Goal: Task Accomplishment & Management: Use online tool/utility

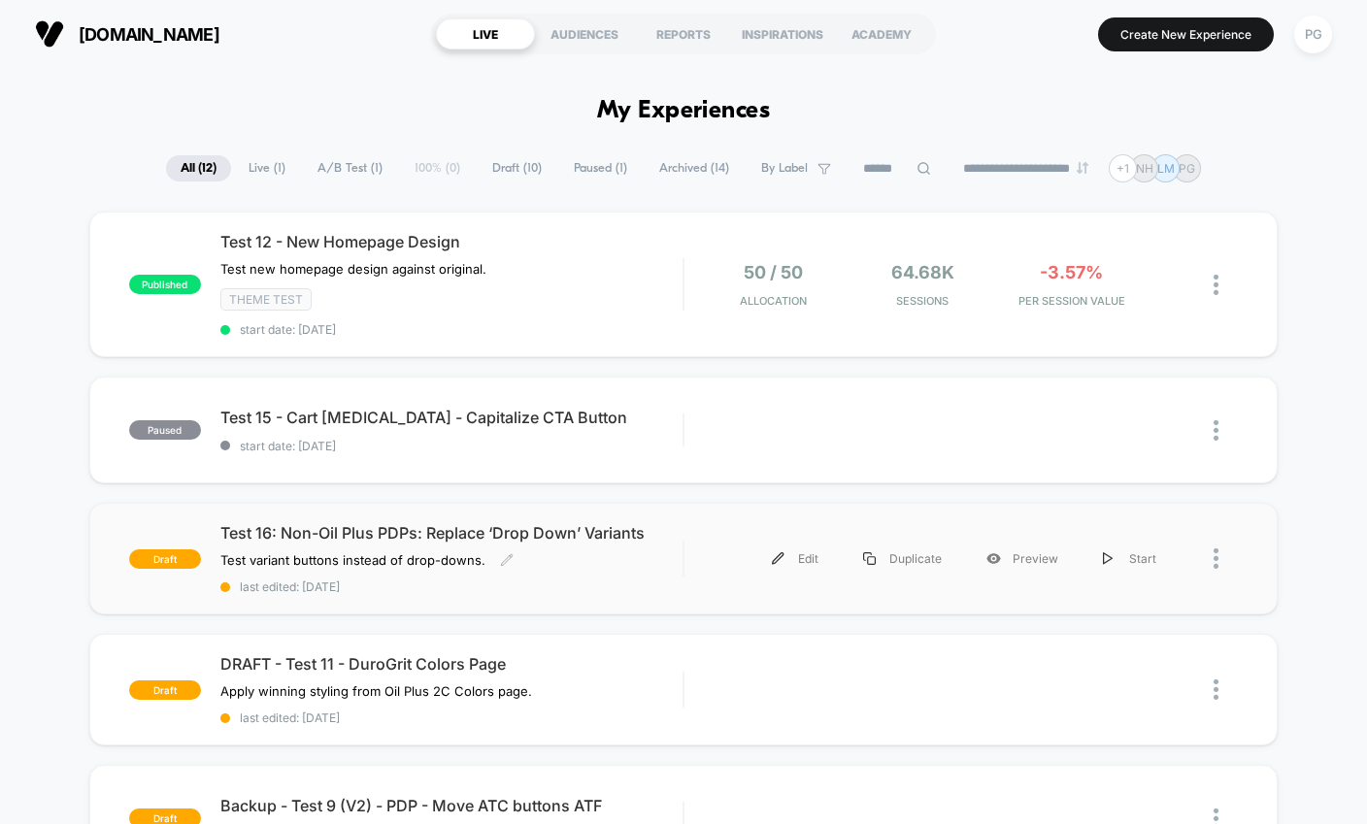
click at [330, 534] on span "Test 16: Non-Oil Plus PDPs: Replace ‘Drop Down’ Variants" at bounding box center [451, 532] width 463 height 19
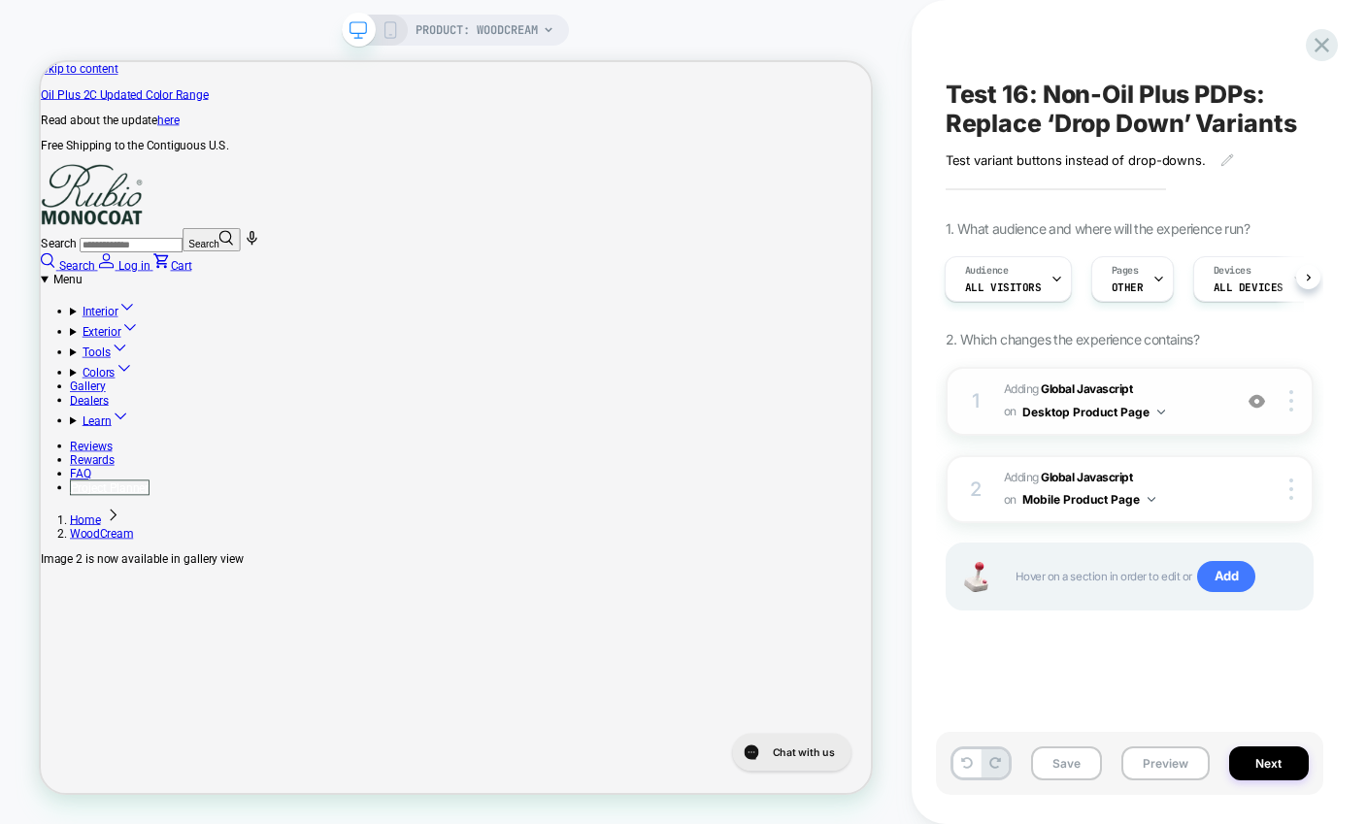
click at [1162, 414] on img at bounding box center [1161, 412] width 8 height 5
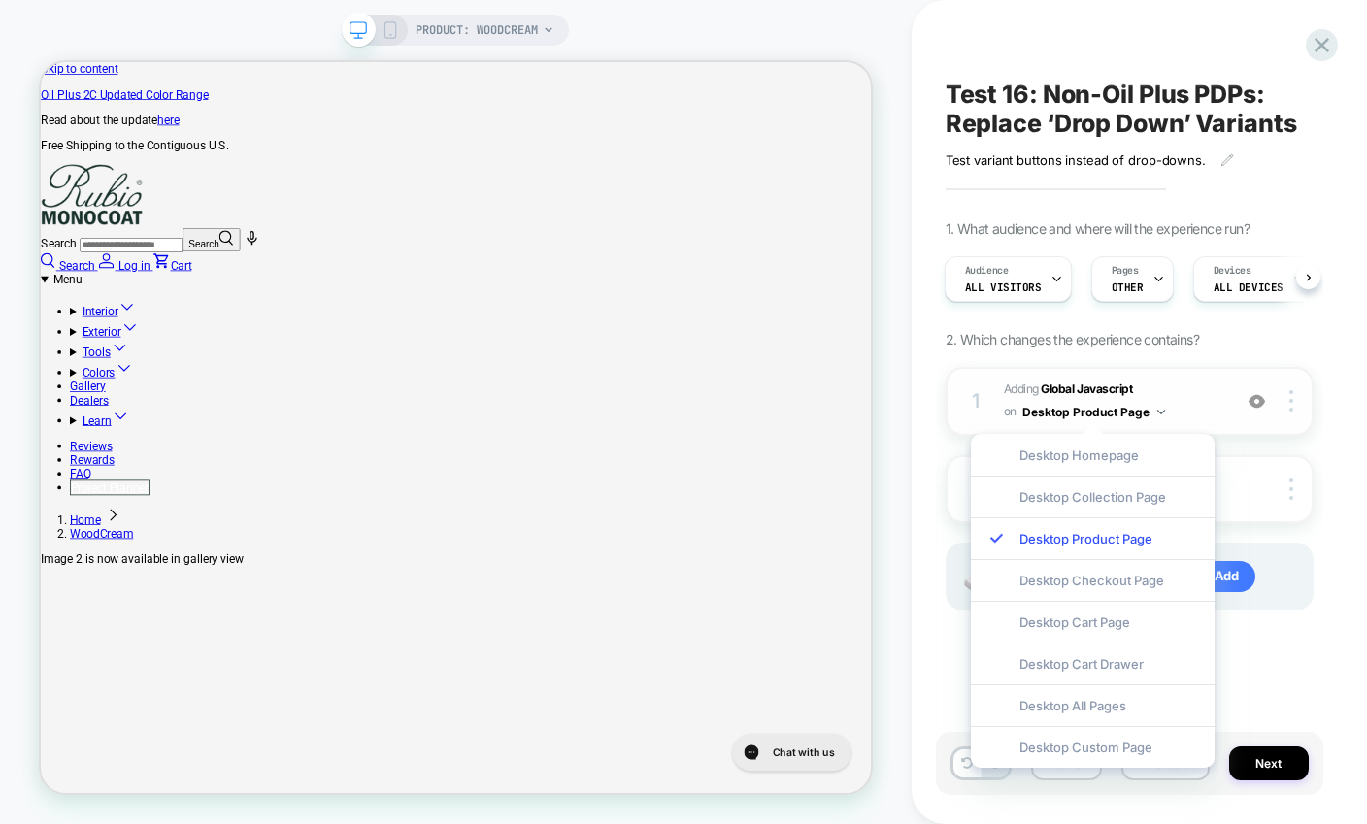
click at [1162, 414] on img at bounding box center [1161, 412] width 8 height 5
click at [1294, 408] on div at bounding box center [1294, 400] width 37 height 21
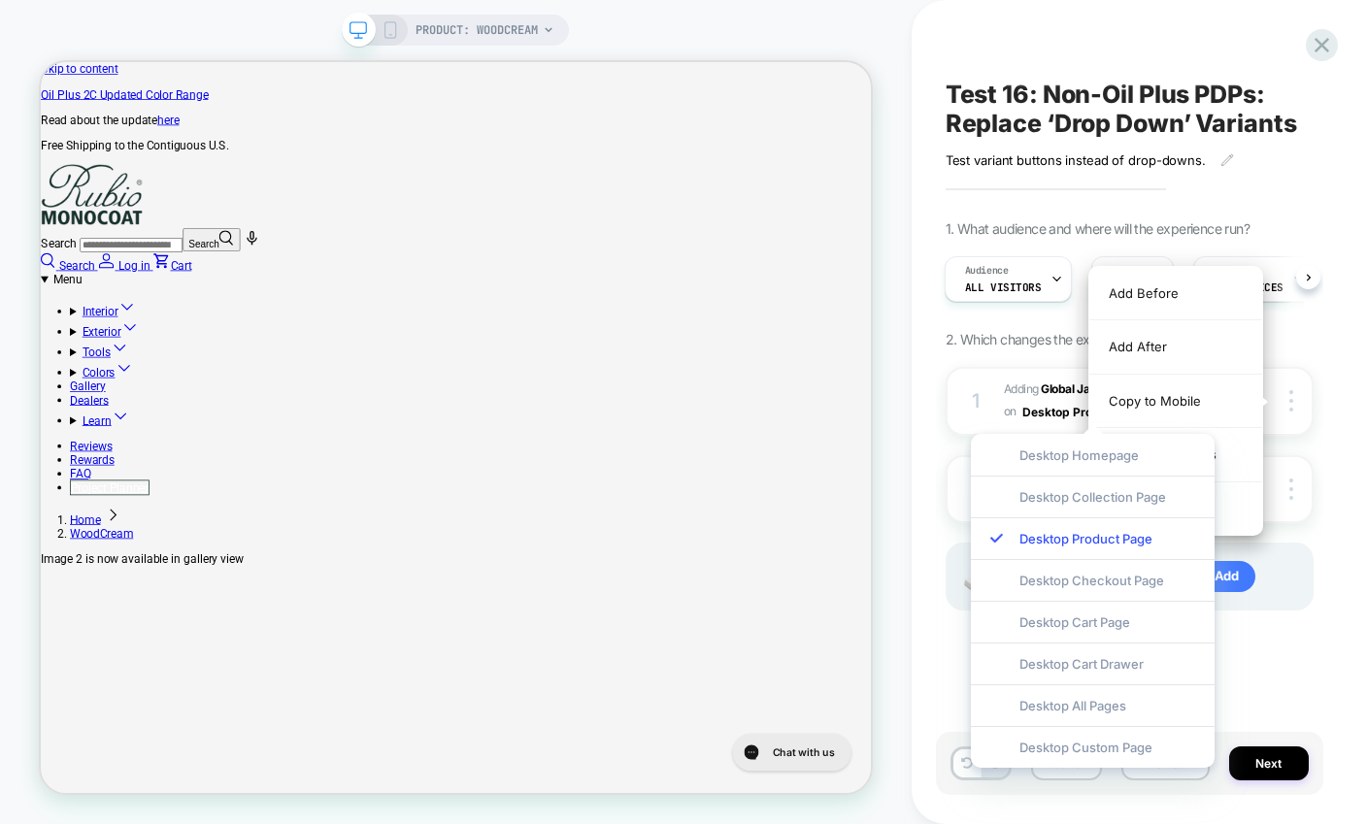
click at [1329, 386] on div "Test 16: Non-Oil Plus PDPs: Replace ‘Drop Down’ Variants Test variant buttons i…" at bounding box center [1139, 412] width 387 height 824
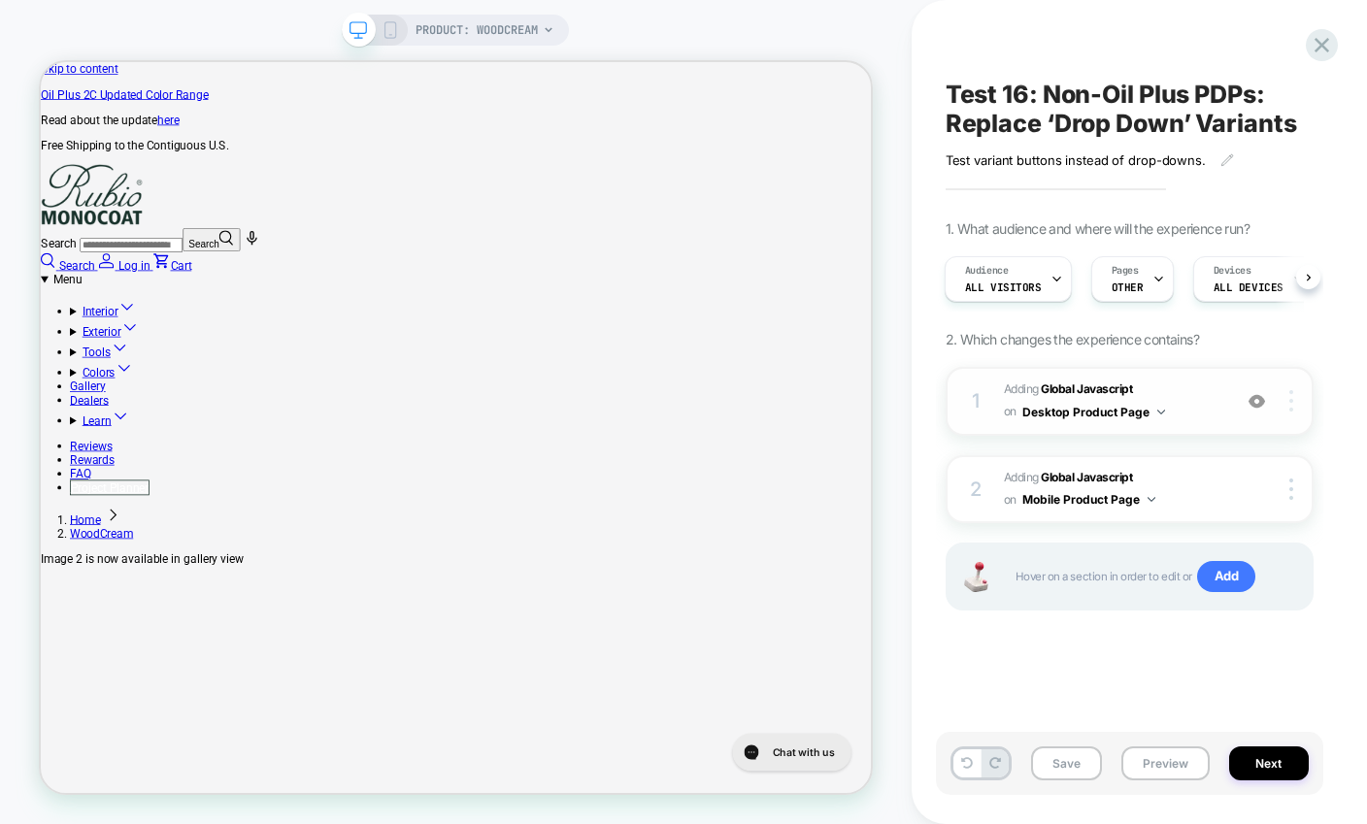
click at [1289, 396] on img at bounding box center [1291, 400] width 4 height 21
click at [1335, 384] on div "Test 16: Non-Oil Plus PDPs: Replace ‘Drop Down’ Variants Test variant buttons i…" at bounding box center [1139, 412] width 455 height 824
click at [1325, 53] on icon at bounding box center [1322, 45] width 26 height 26
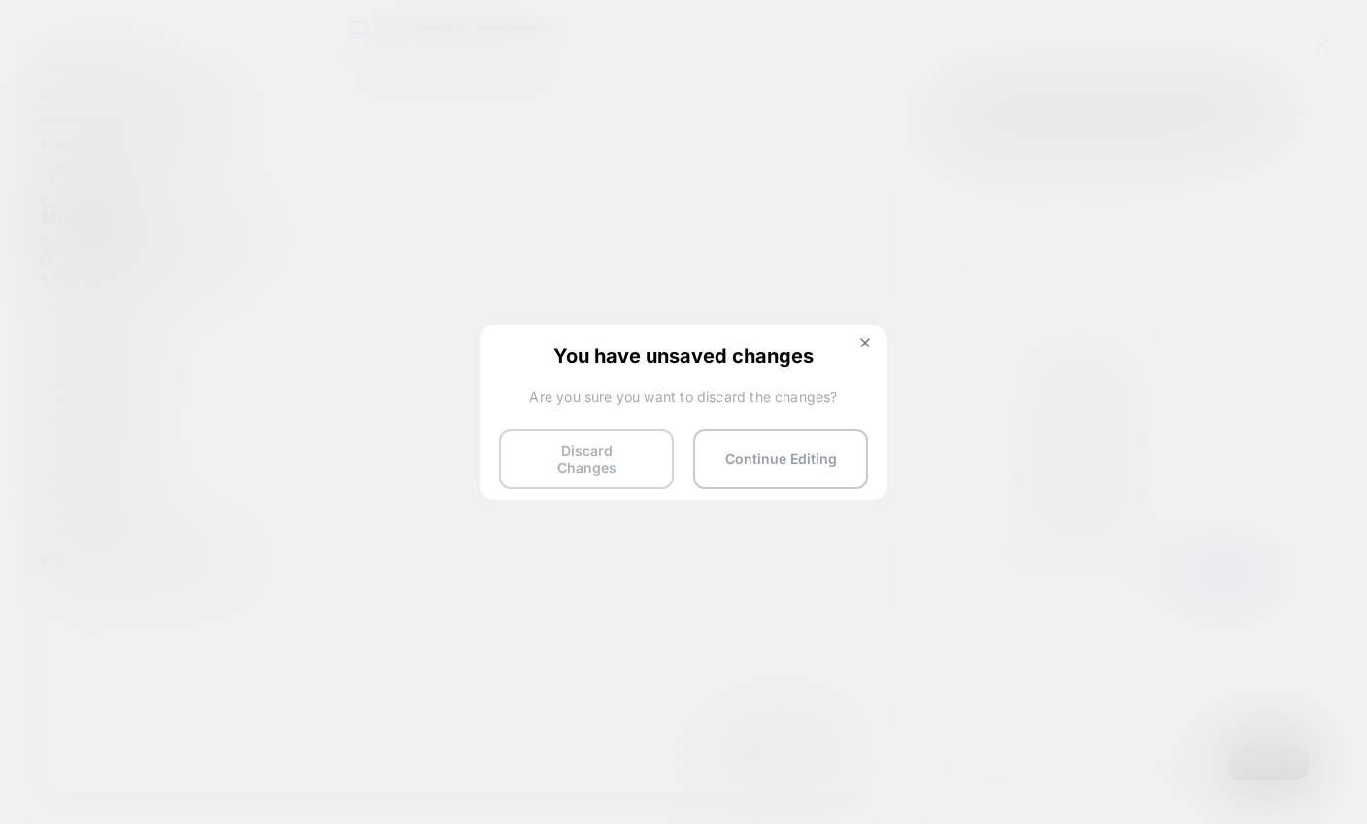
click at [651, 442] on button "Discard Changes" at bounding box center [586, 459] width 175 height 60
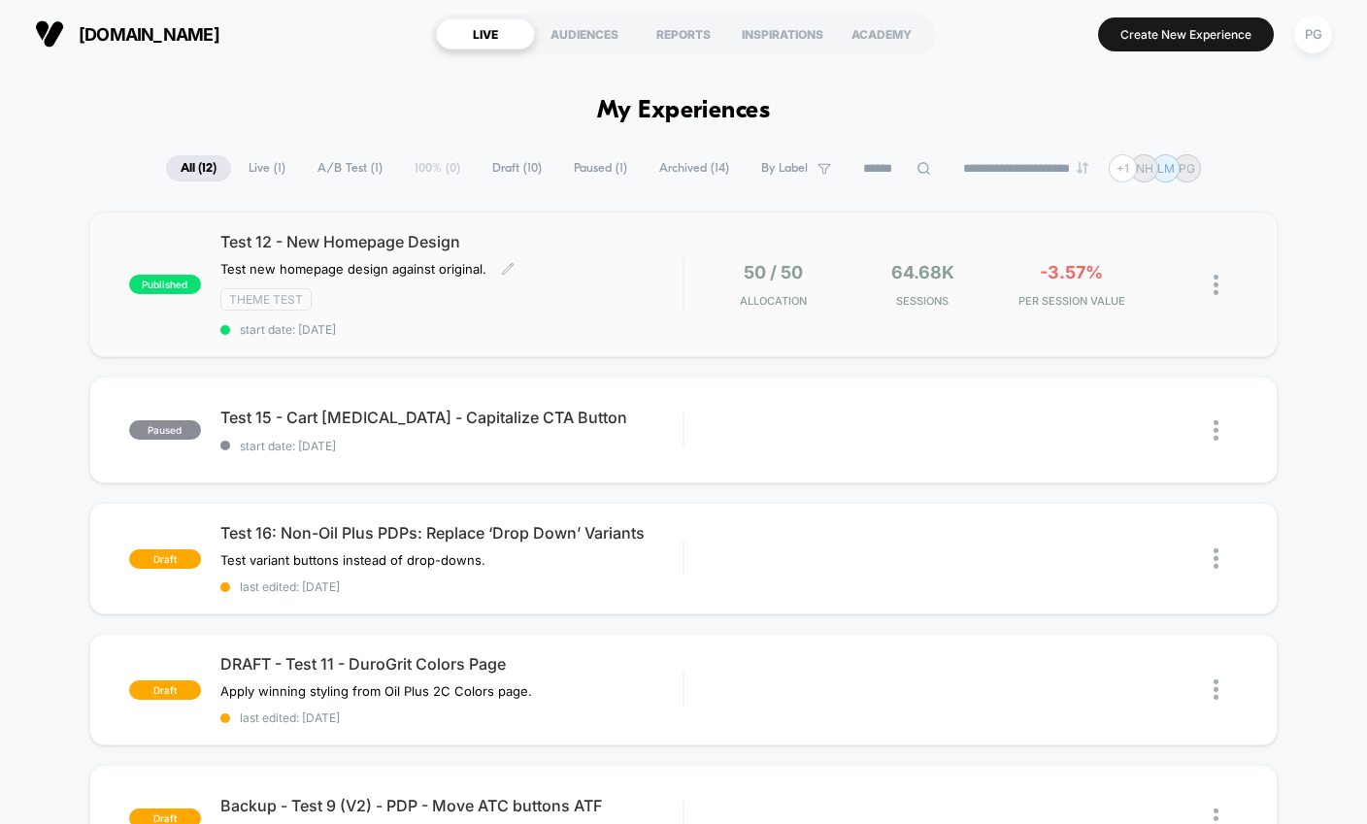
click at [563, 232] on span "Test 12 - New Homepage Design" at bounding box center [451, 241] width 463 height 19
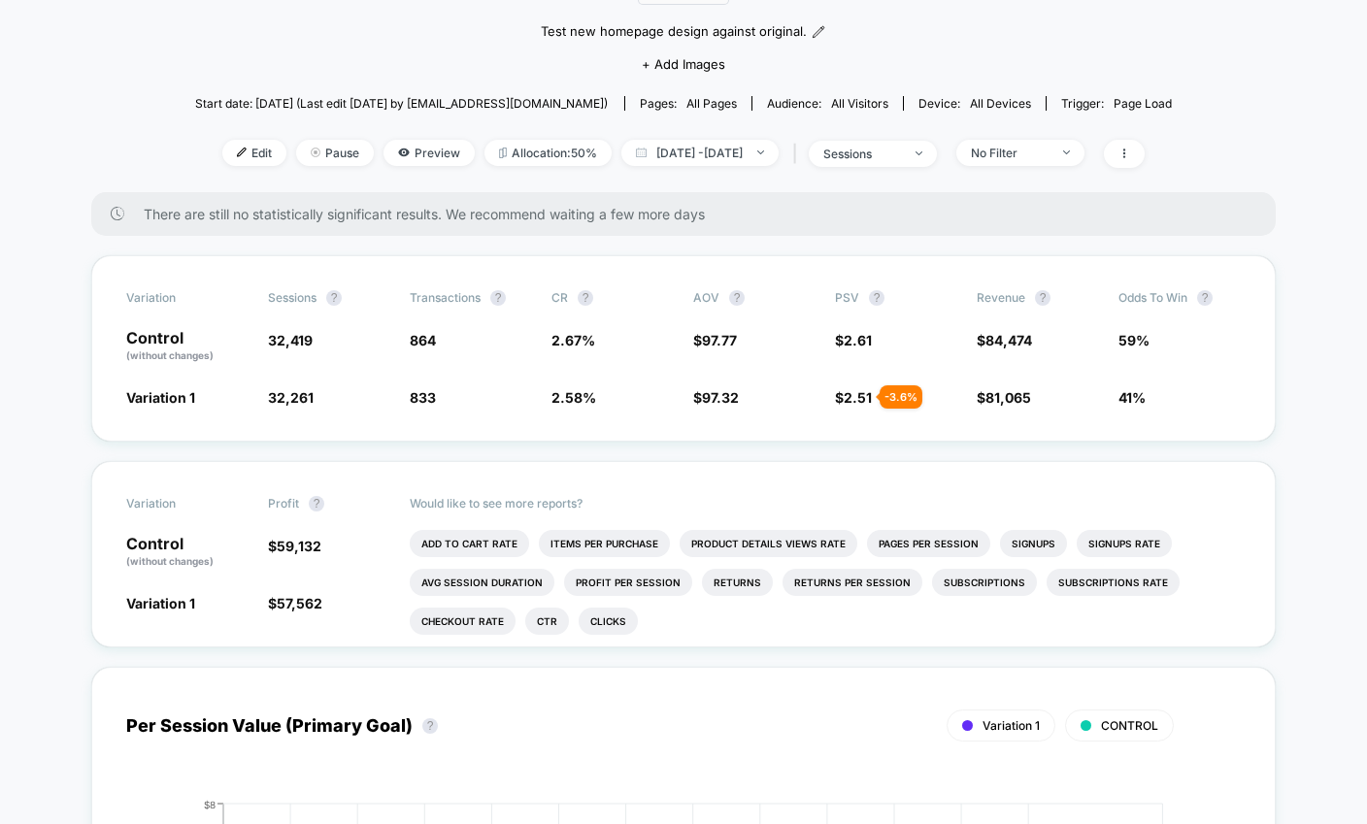
scroll to position [204, 0]
click at [1130, 156] on icon at bounding box center [1124, 153] width 12 height 12
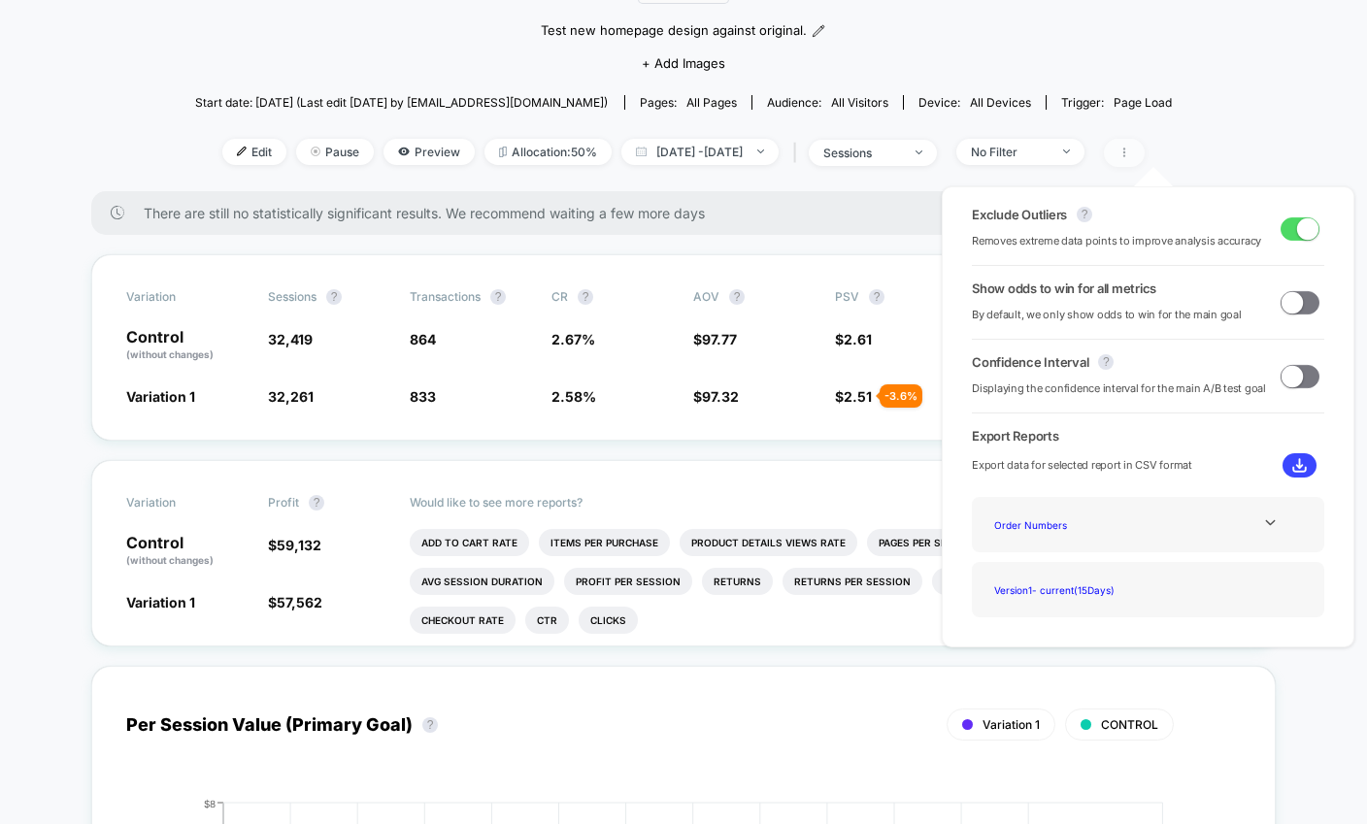
click at [1130, 155] on icon at bounding box center [1124, 153] width 12 height 12
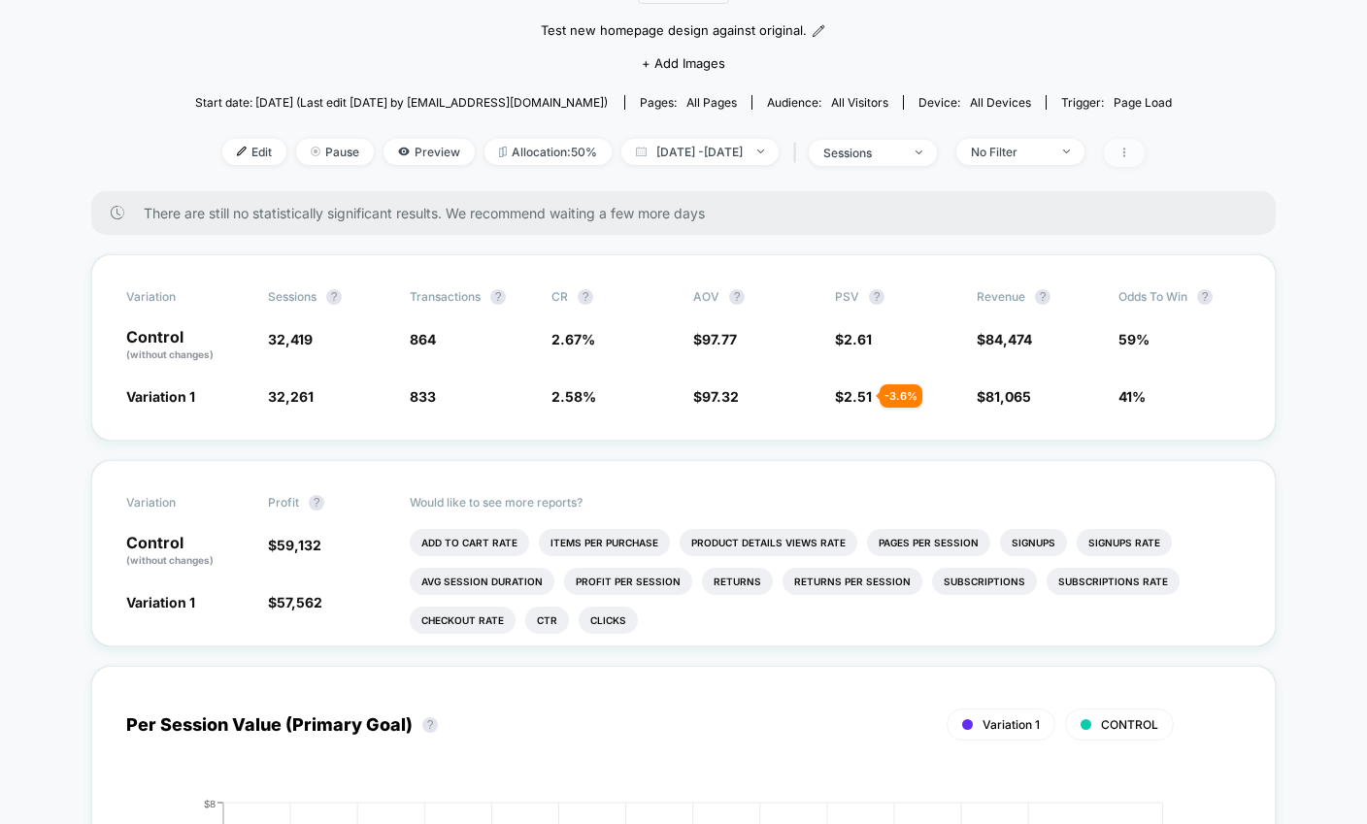
click at [1130, 155] on icon at bounding box center [1124, 153] width 12 height 12
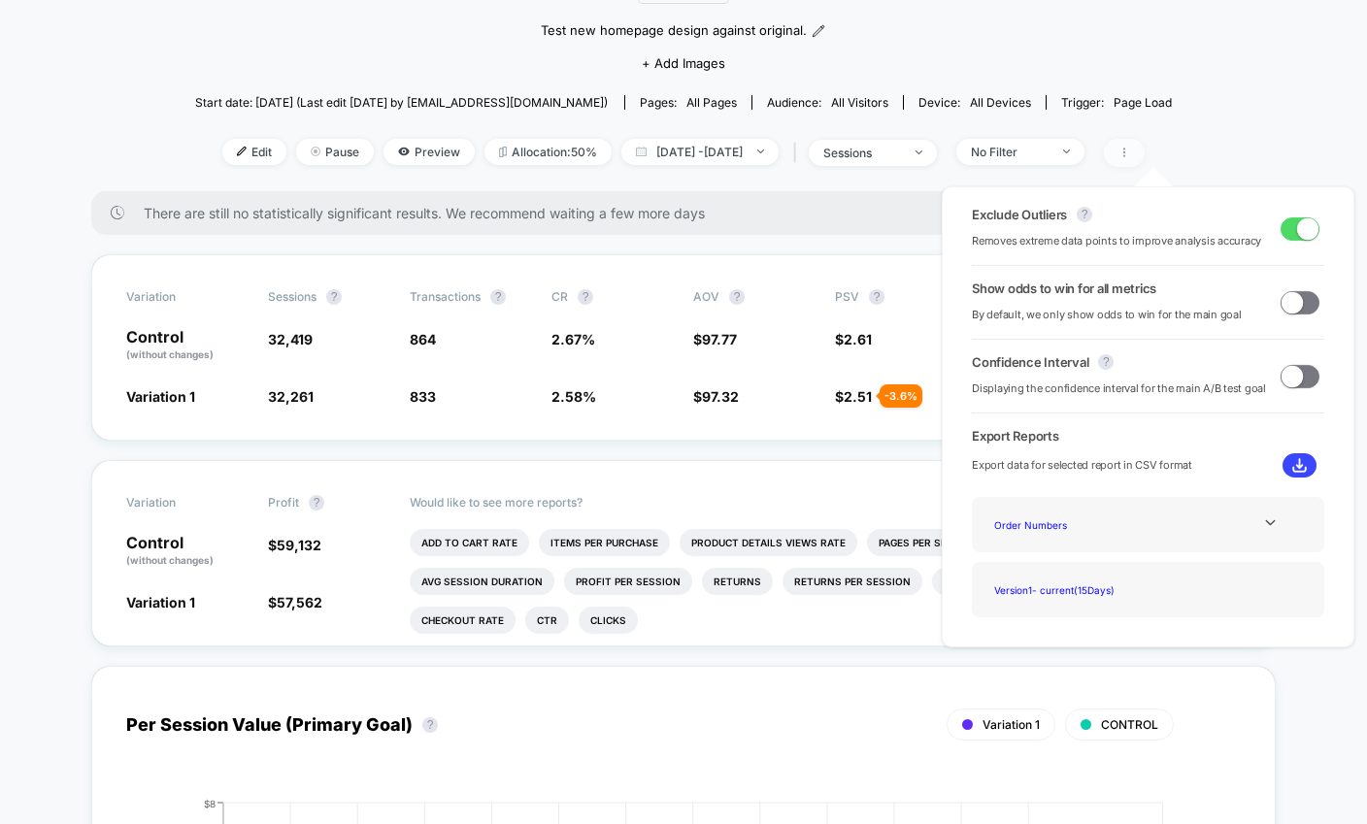
click at [1130, 155] on icon at bounding box center [1124, 153] width 12 height 12
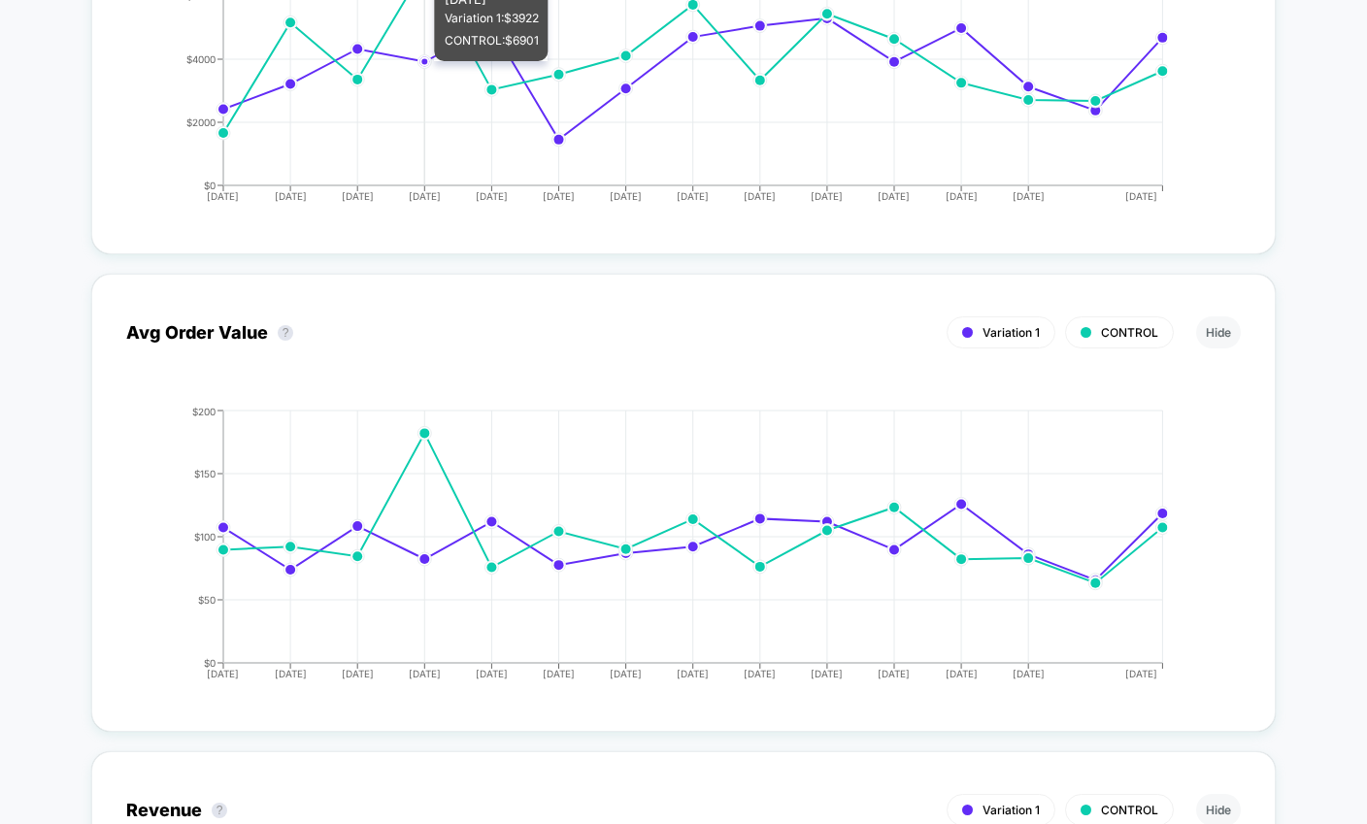
scroll to position [0, 0]
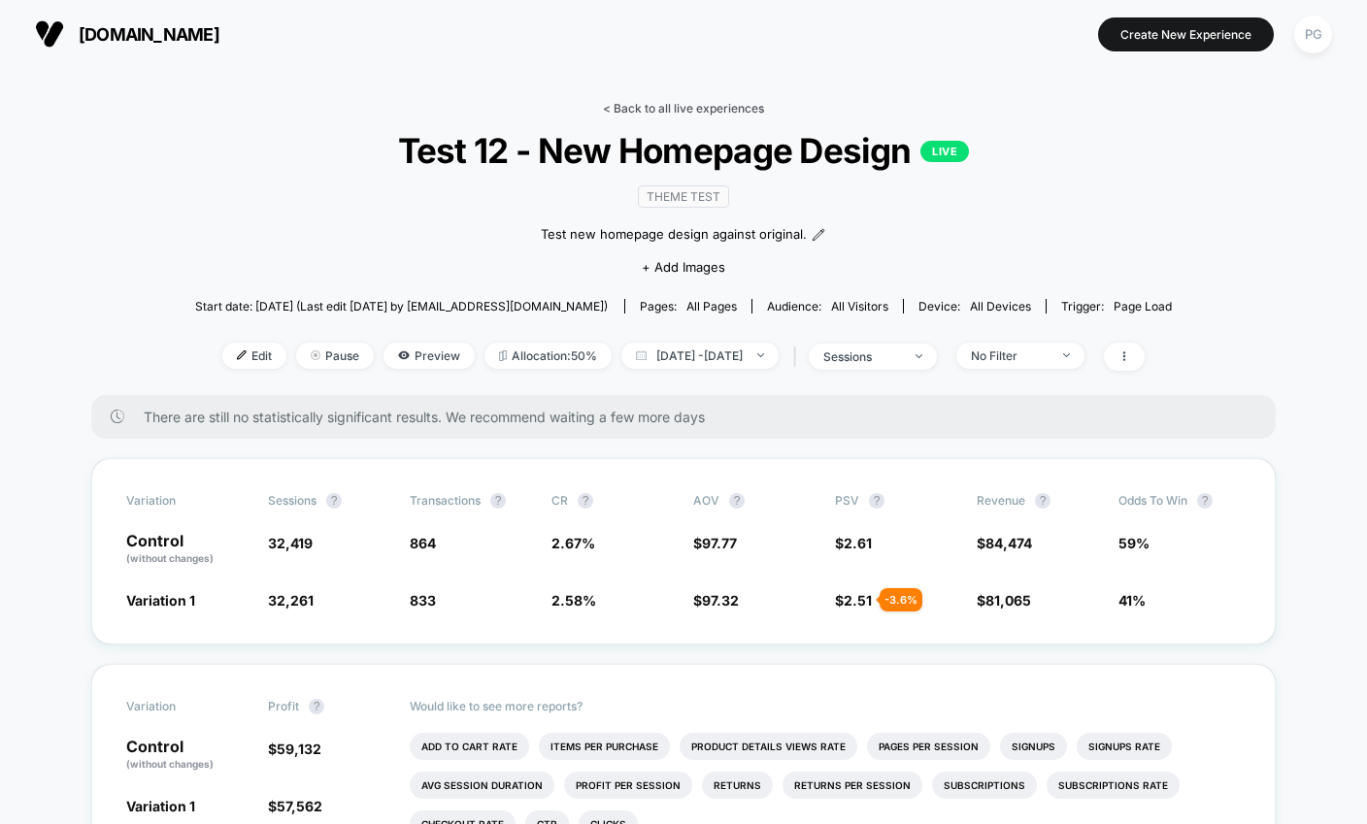
click at [668, 110] on link "< Back to all live experiences" at bounding box center [683, 108] width 161 height 15
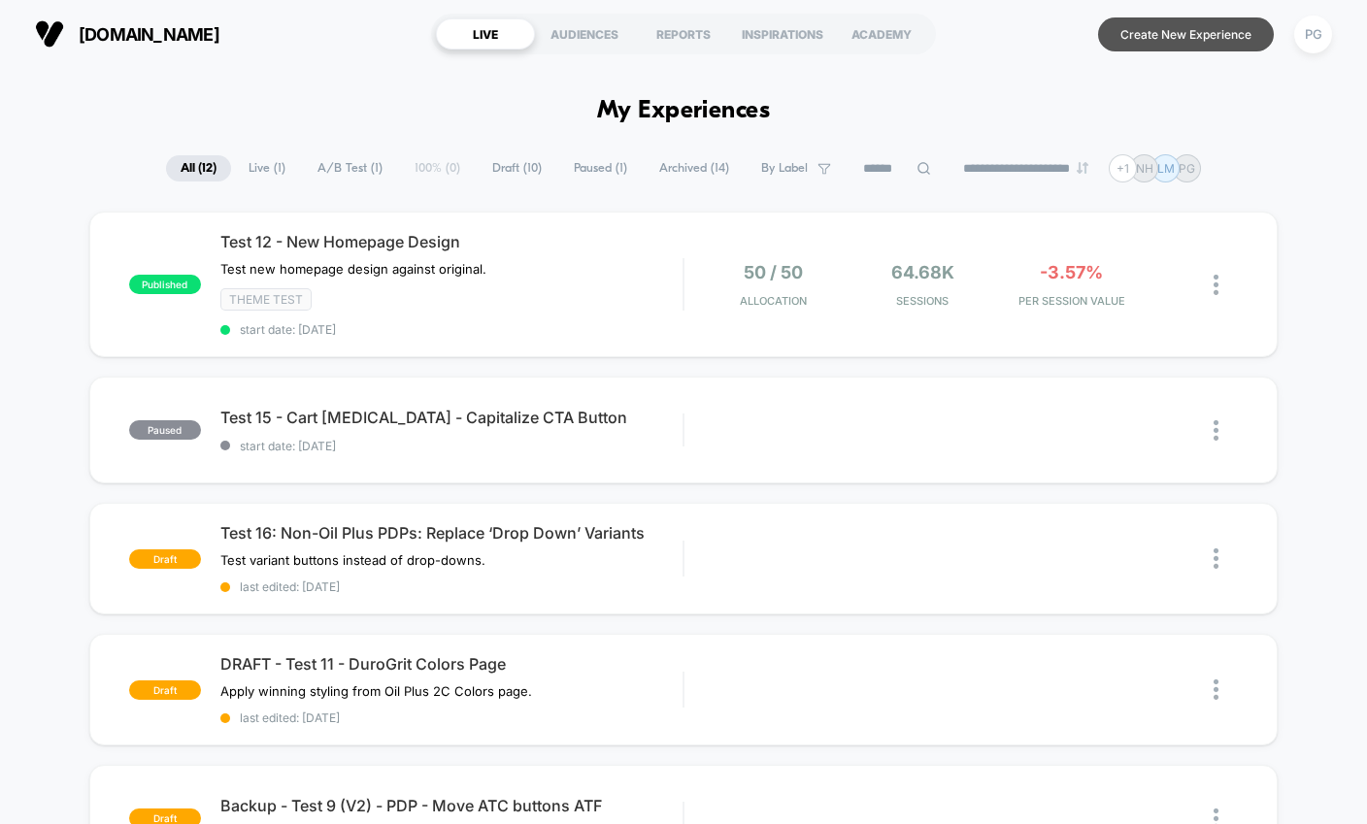
click at [1224, 38] on button "Create New Experience" at bounding box center [1186, 34] width 176 height 34
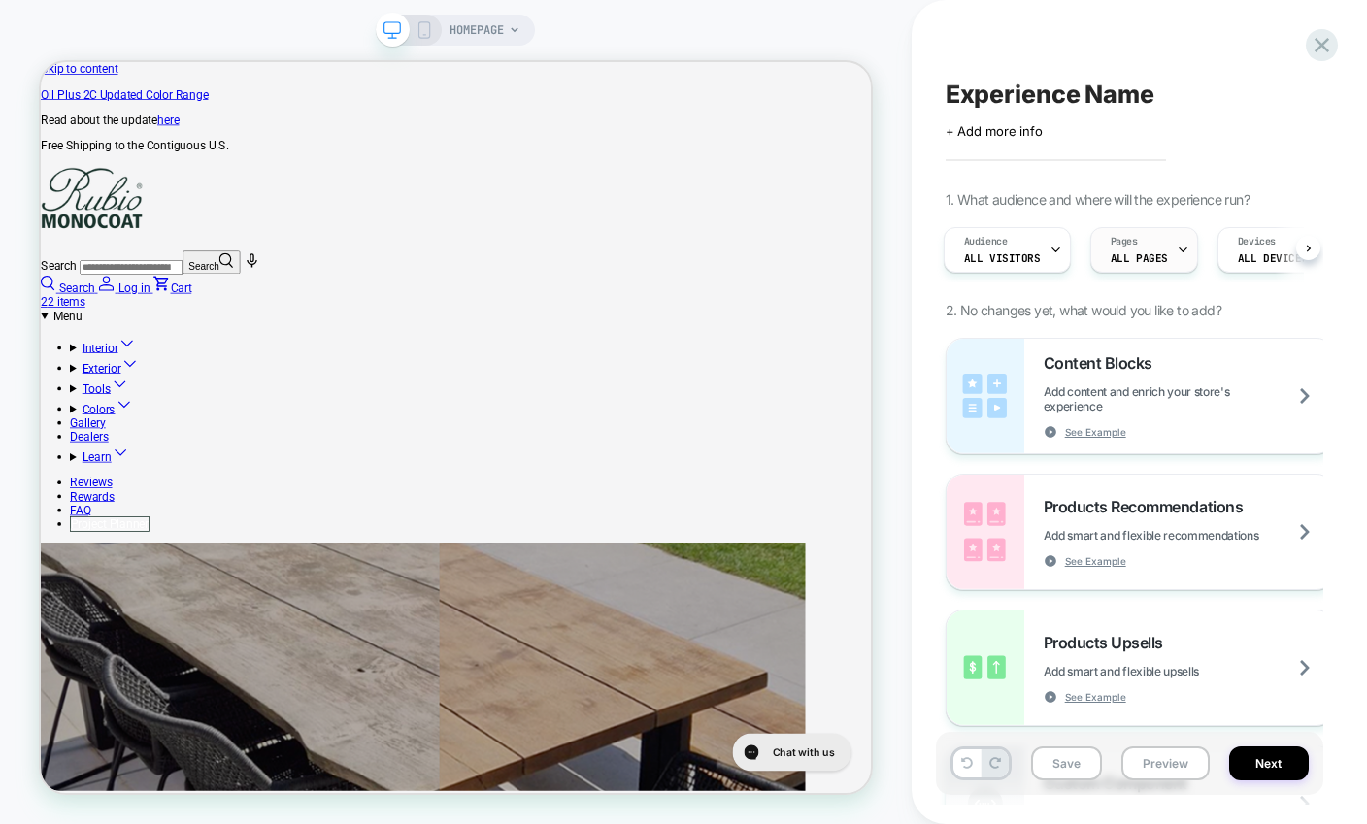
click at [1133, 247] on div "Pages ALL PAGES" at bounding box center [1139, 250] width 96 height 44
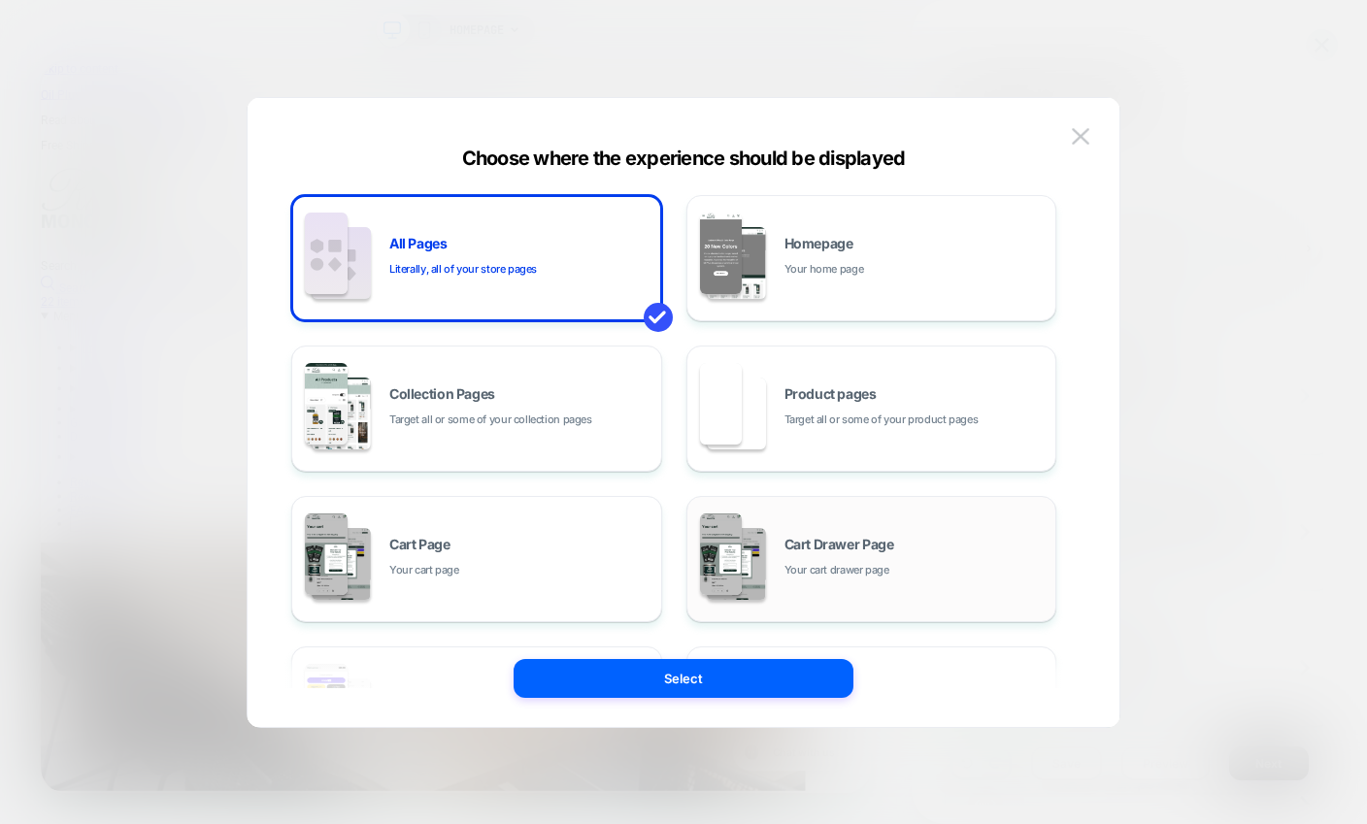
click at [806, 546] on span "Cart Drawer Page" at bounding box center [839, 545] width 110 height 14
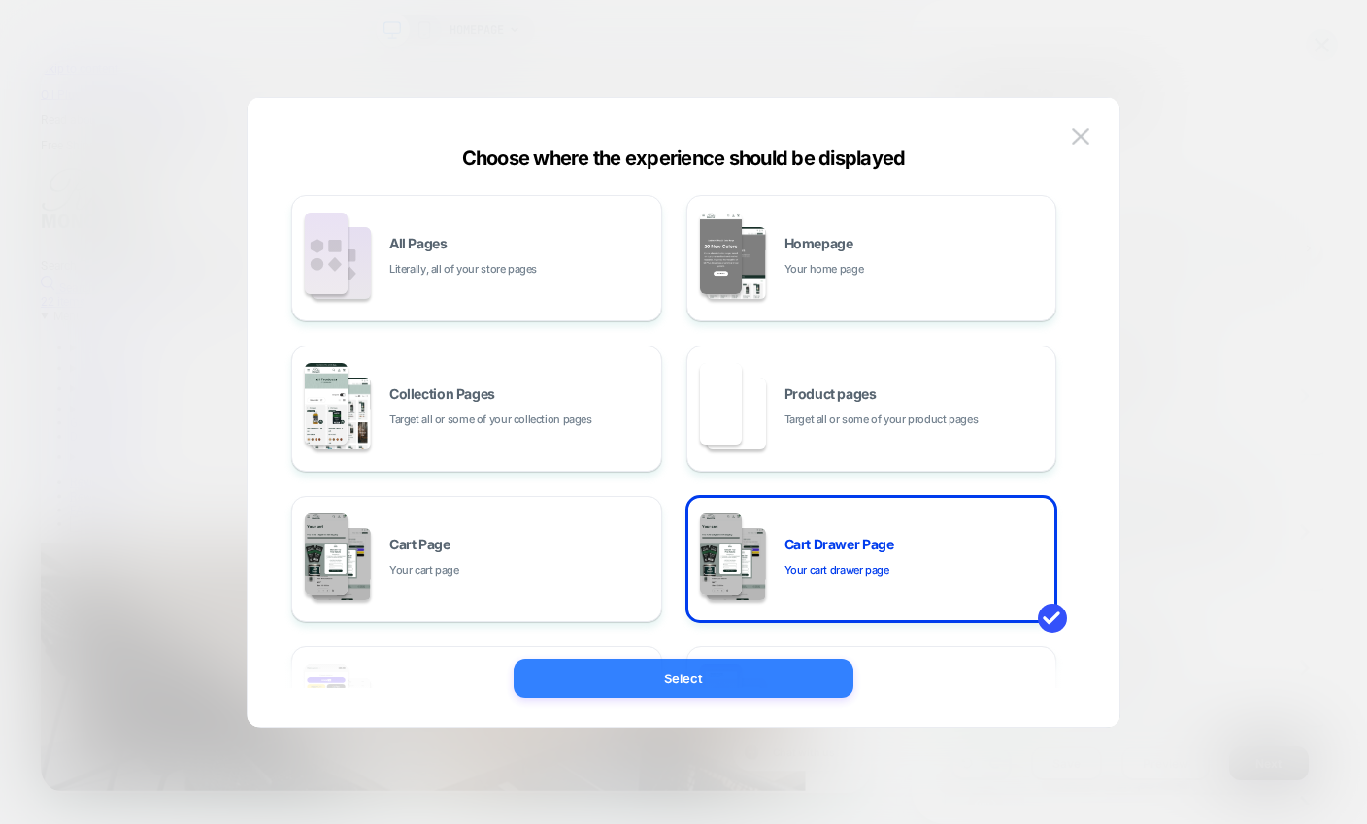
click at [721, 678] on button "Select" at bounding box center [684, 678] width 340 height 39
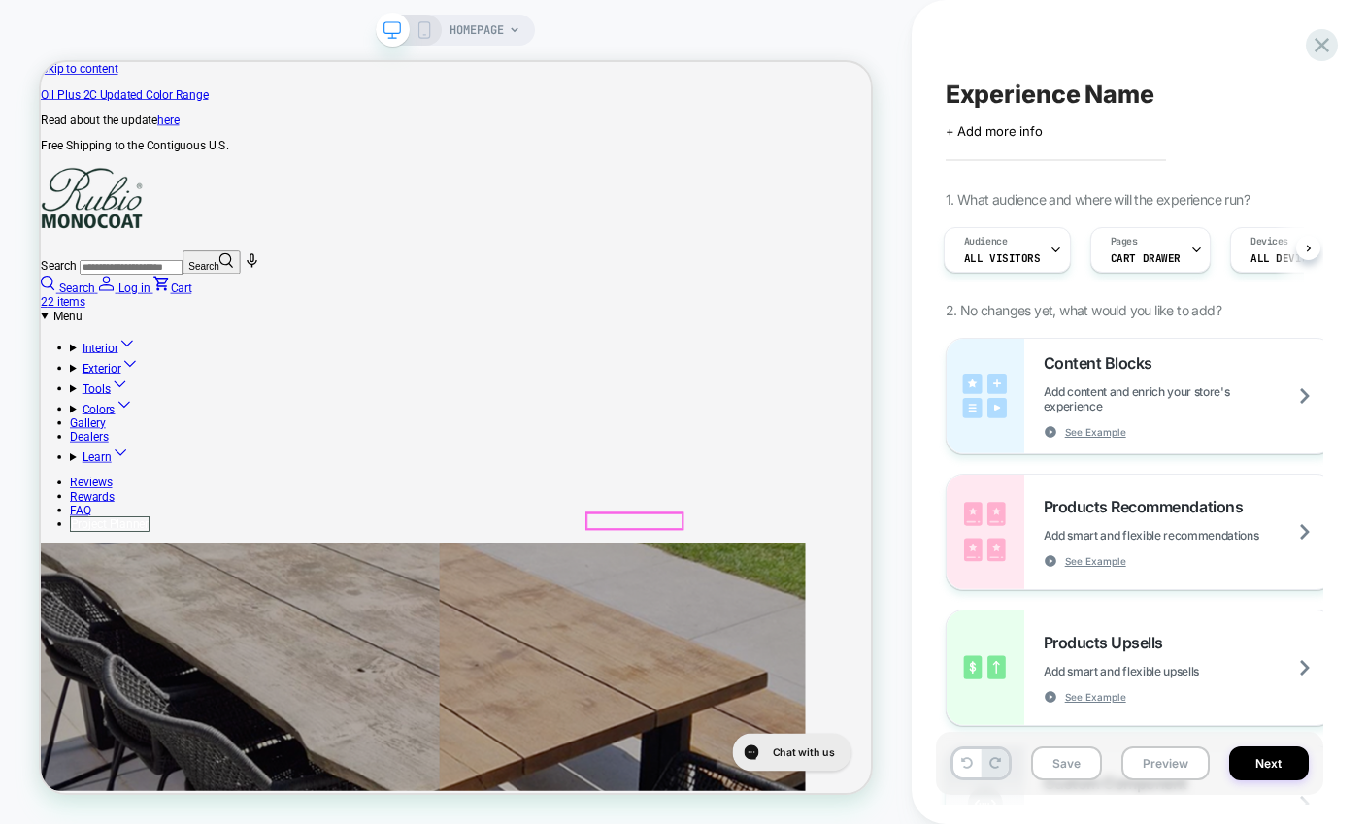
scroll to position [0, 2089]
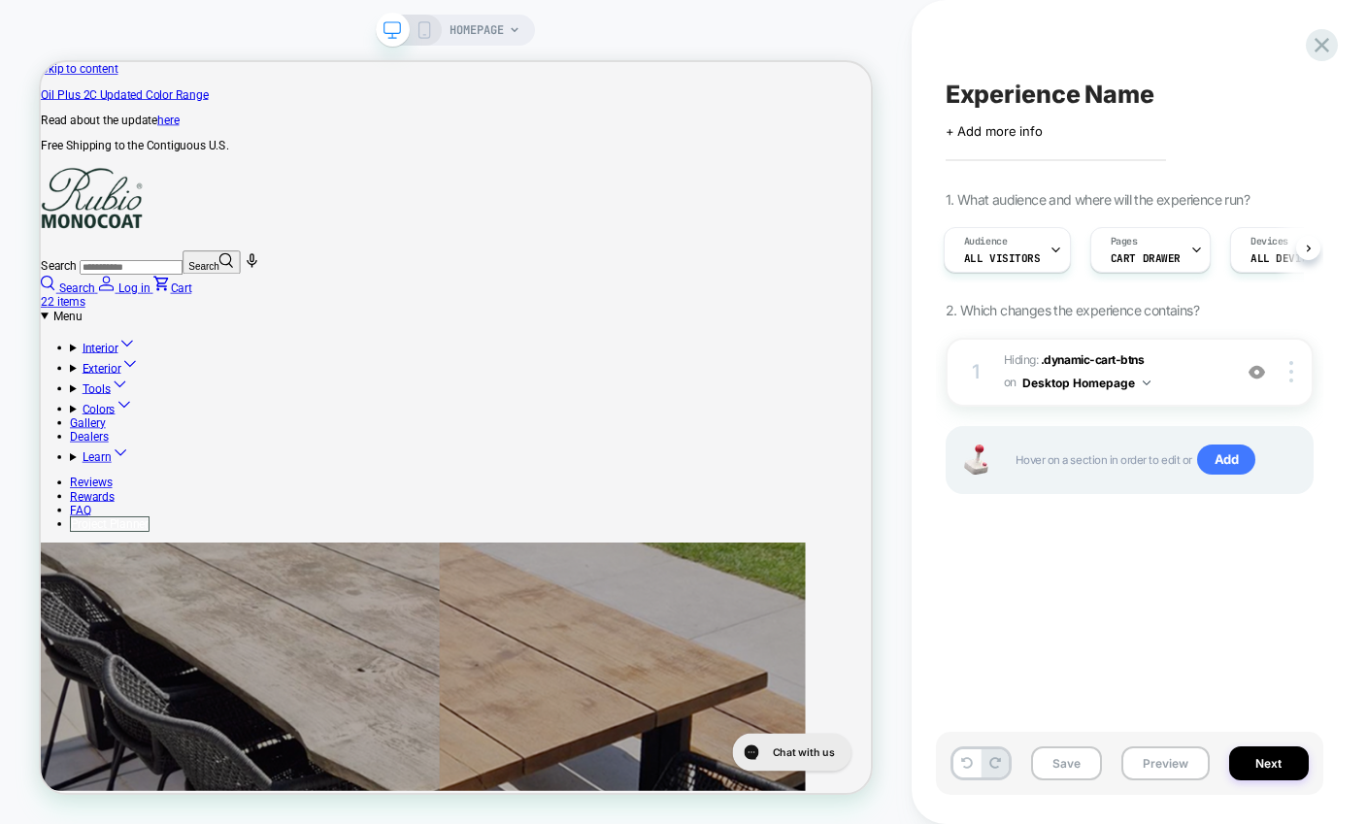
scroll to position [0, 0]
click at [1284, 368] on div at bounding box center [1294, 371] width 37 height 21
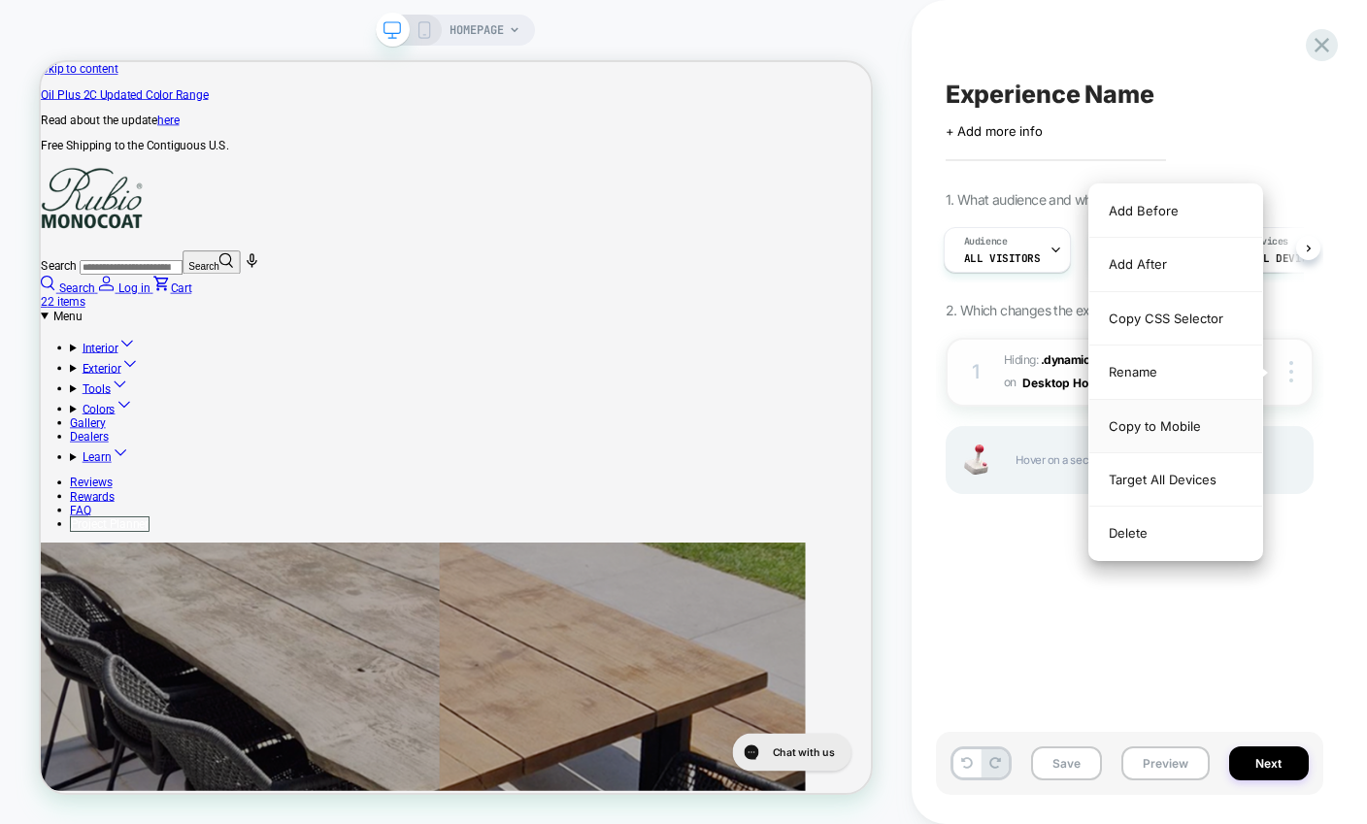
click at [1188, 433] on div "Copy to Mobile" at bounding box center [1175, 426] width 173 height 53
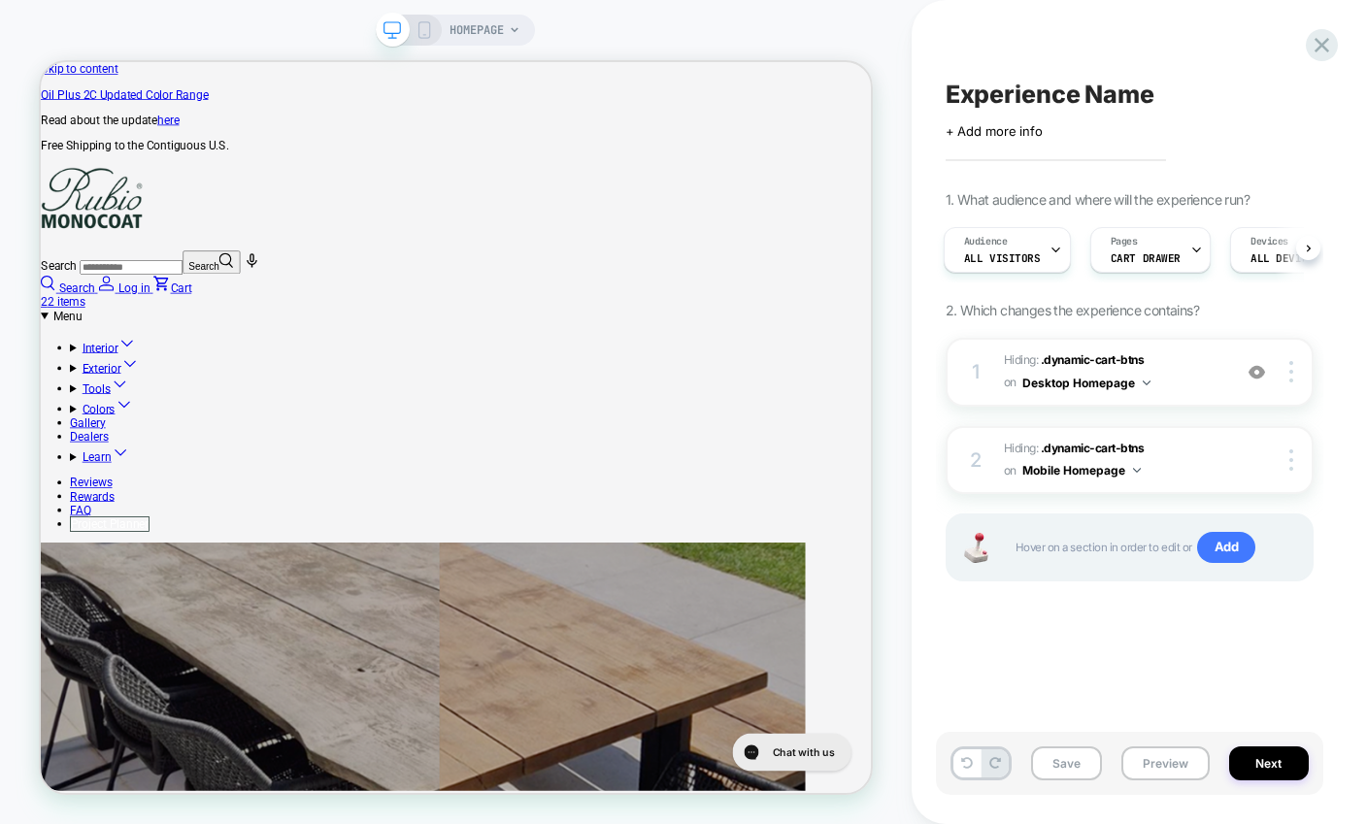
click at [427, 31] on icon at bounding box center [424, 29] width 17 height 17
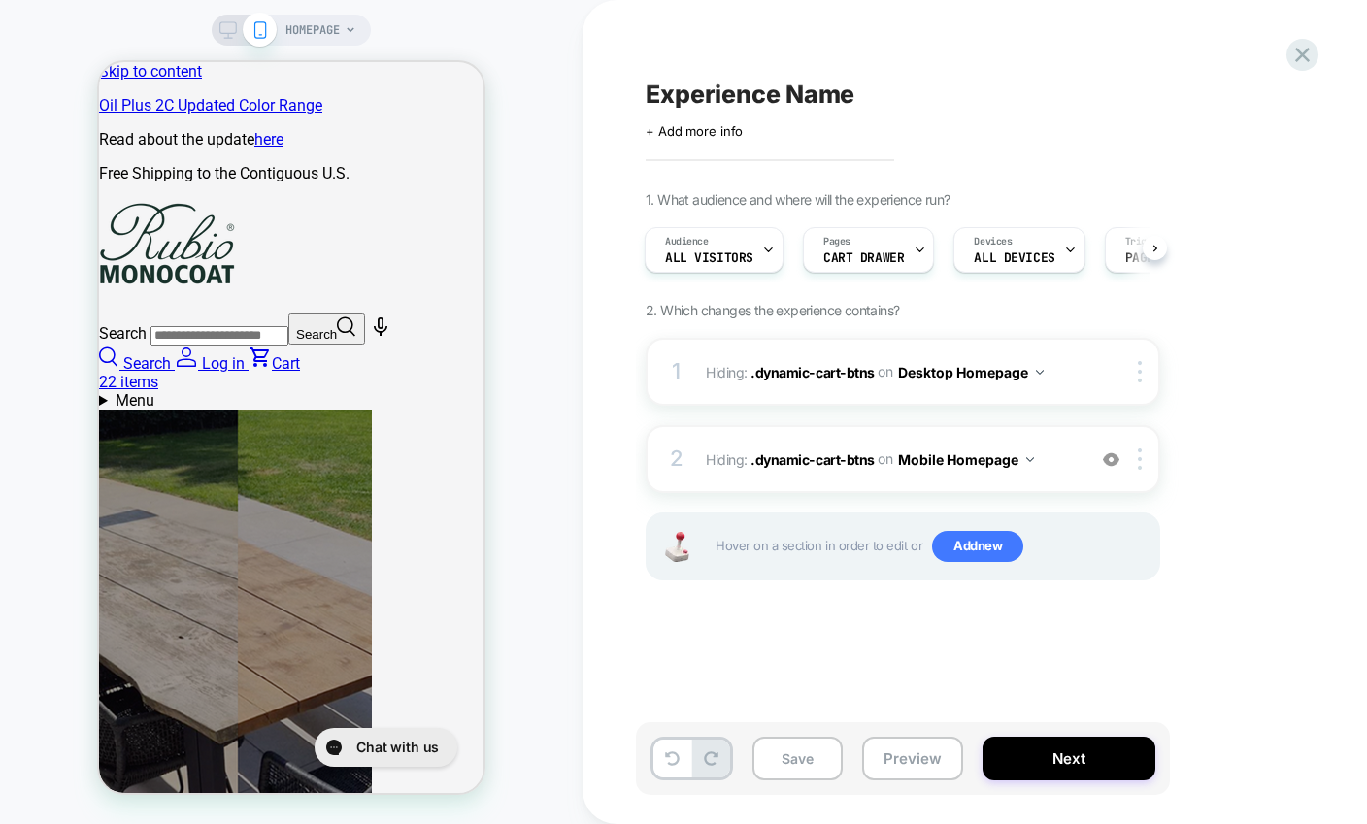
scroll to position [0, 691]
click at [704, 93] on span "Experience Name" at bounding box center [750, 94] width 209 height 29
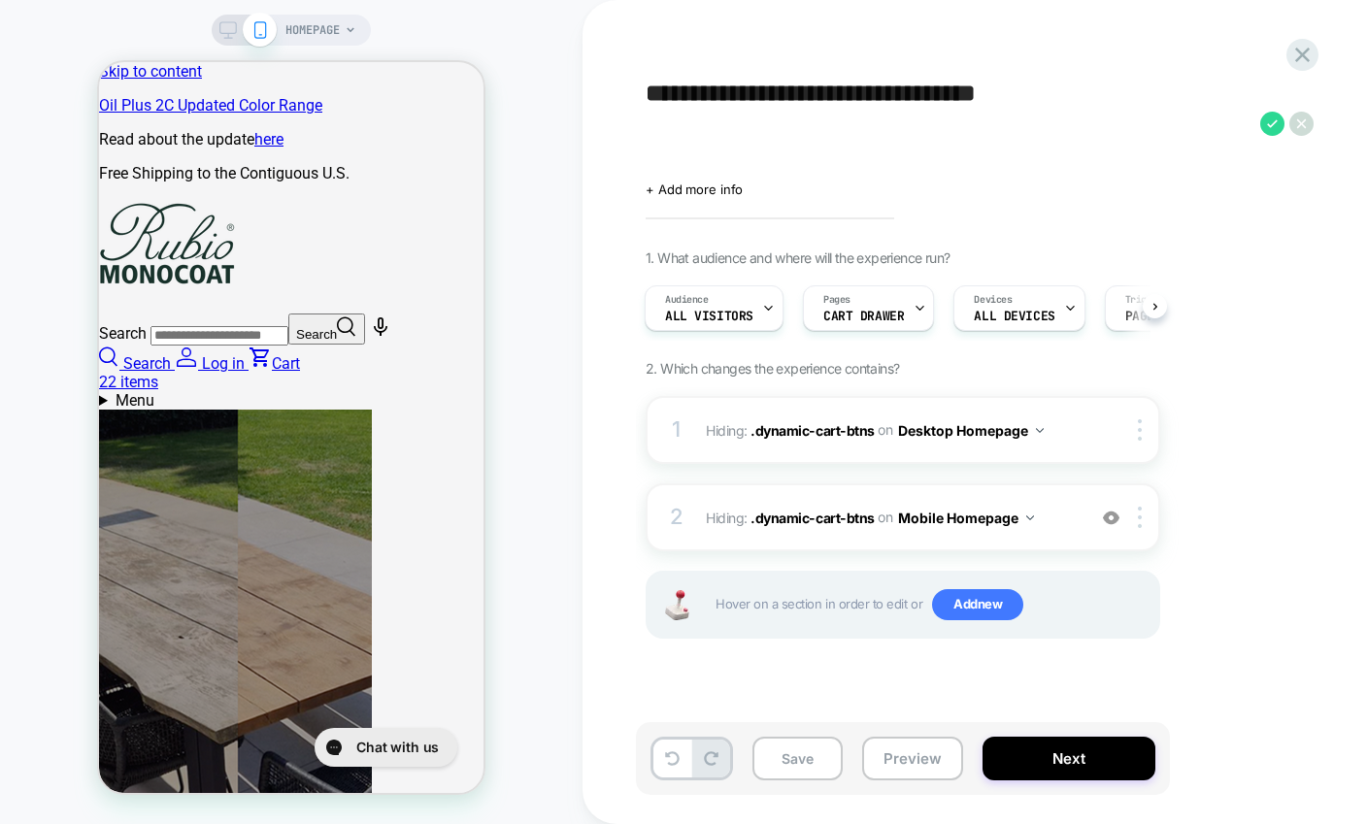
scroll to position [0, 0]
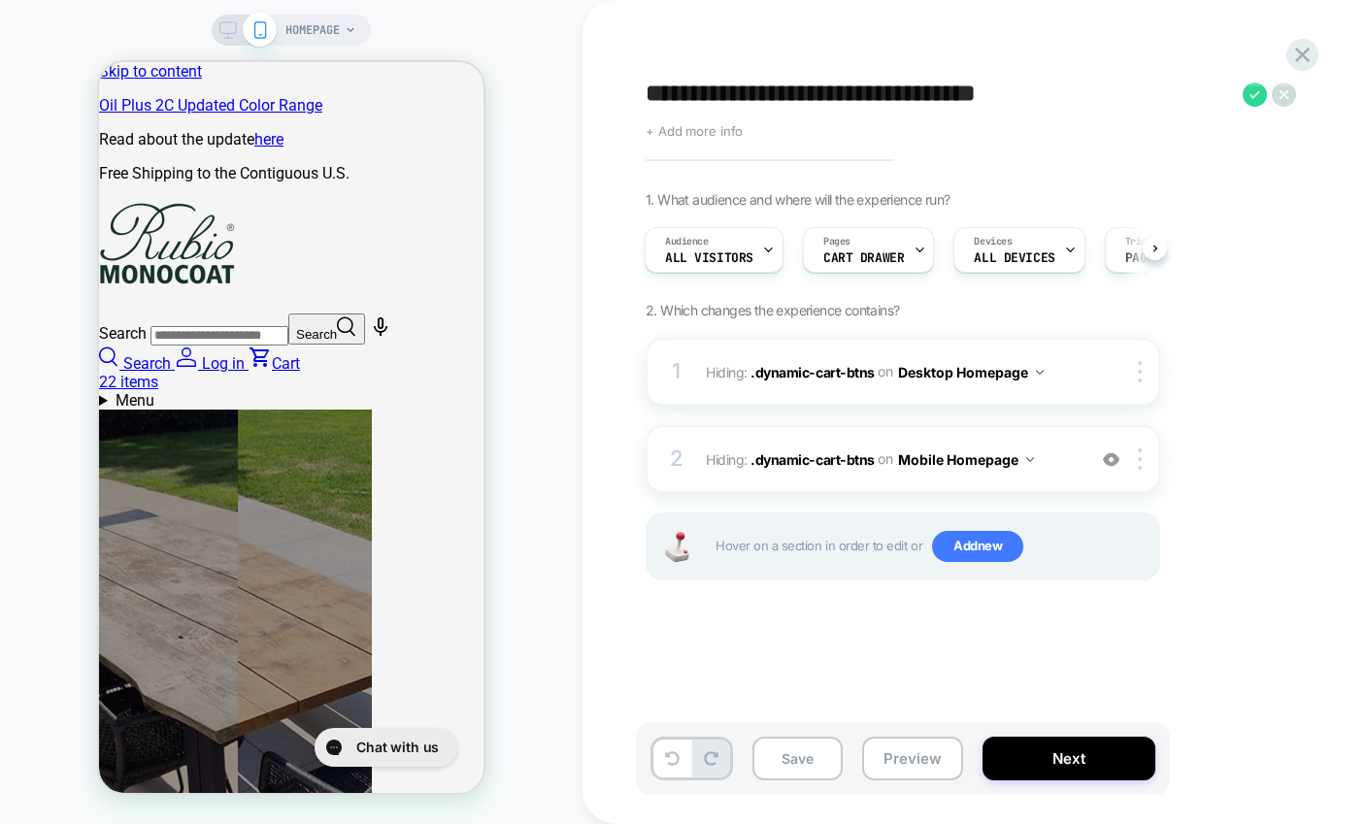
type textarea "**********"
click at [717, 138] on span "+ Add more info" at bounding box center [694, 131] width 97 height 16
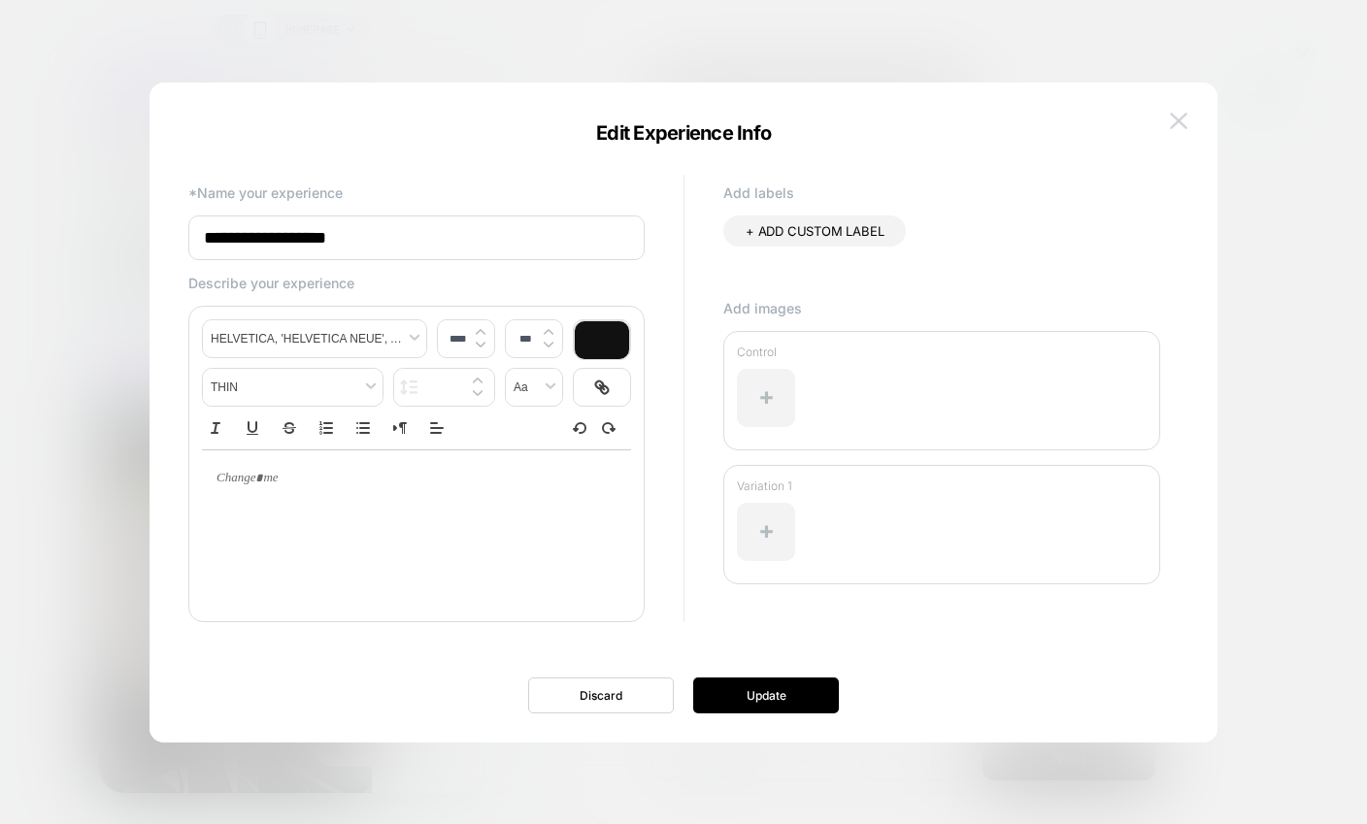
click at [1183, 126] on img at bounding box center [1178, 121] width 17 height 17
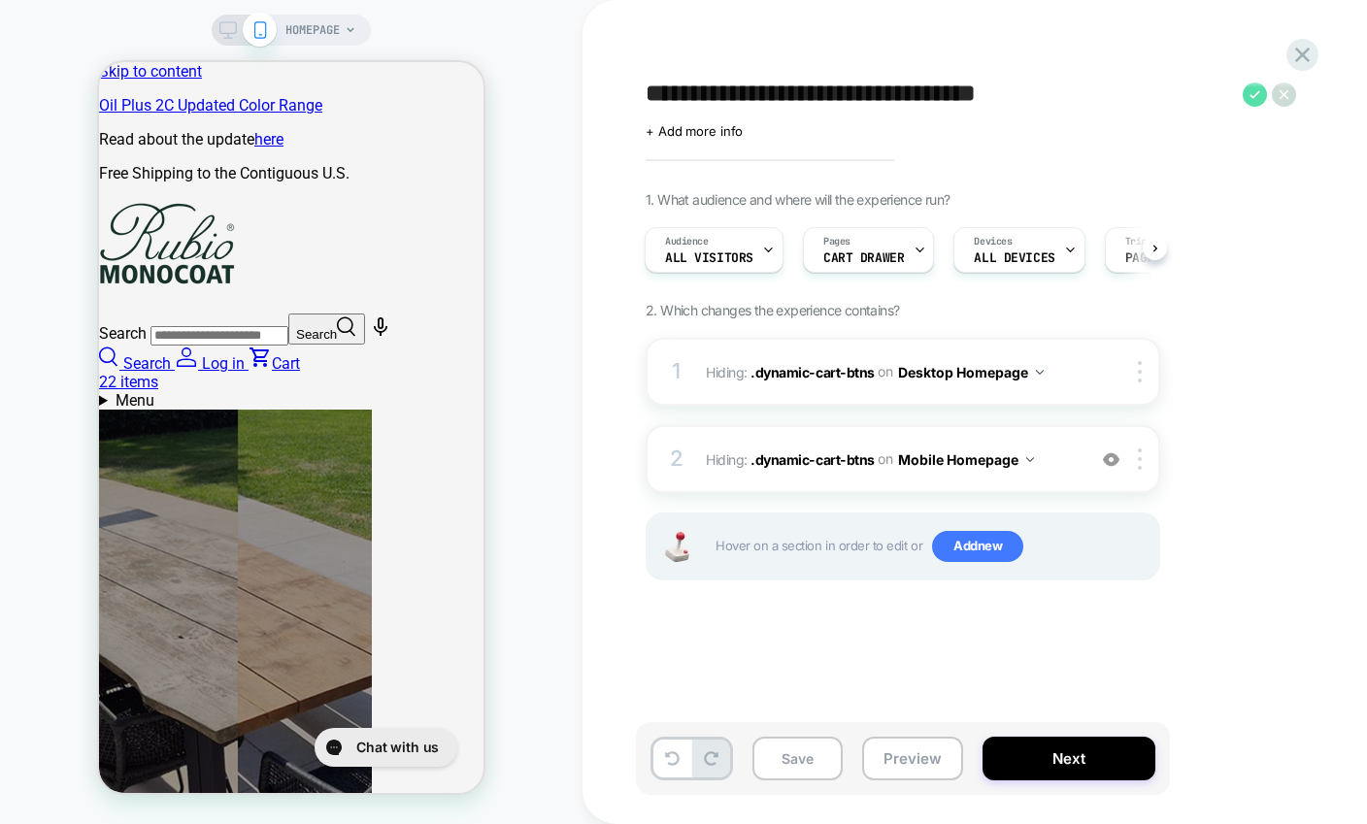
click at [1261, 91] on icon at bounding box center [1255, 95] width 24 height 24
click at [1308, 316] on div "1. What audience and where will the experience run? Audience All Visitors Pages…" at bounding box center [1000, 410] width 709 height 438
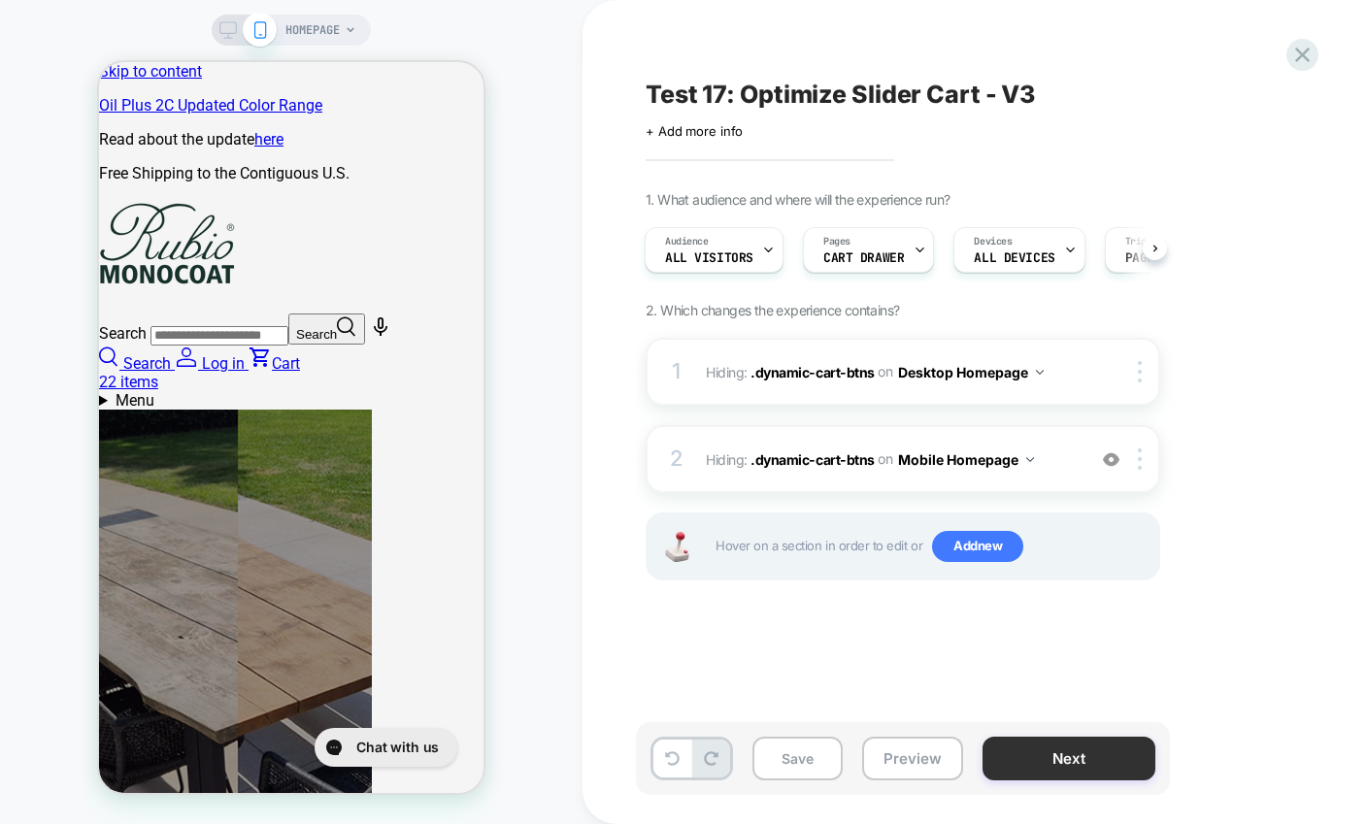
scroll to position [0, 346]
click at [782, 772] on button "Save" at bounding box center [797, 759] width 90 height 44
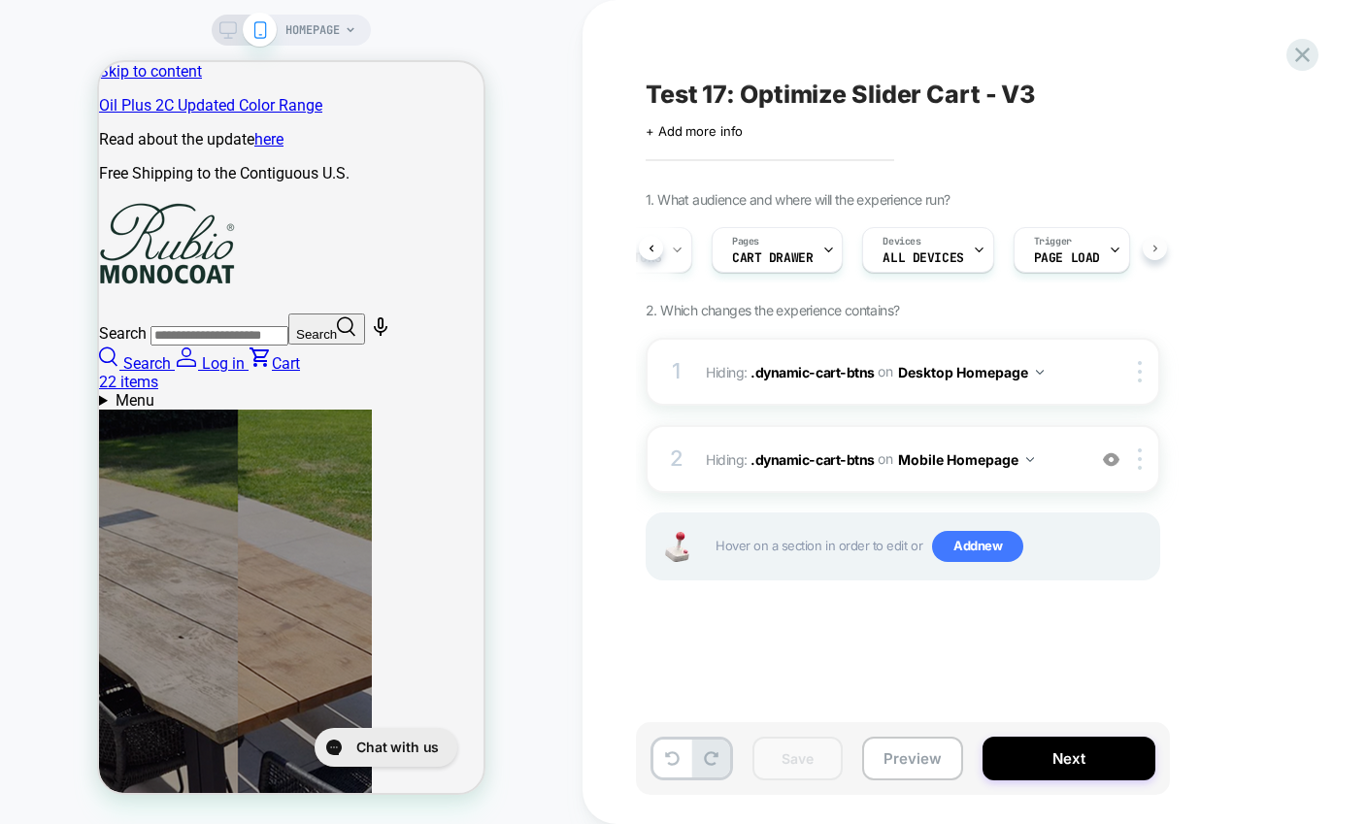
scroll to position [0, 96]
click at [1081, 764] on button "Next" at bounding box center [1069, 759] width 173 height 44
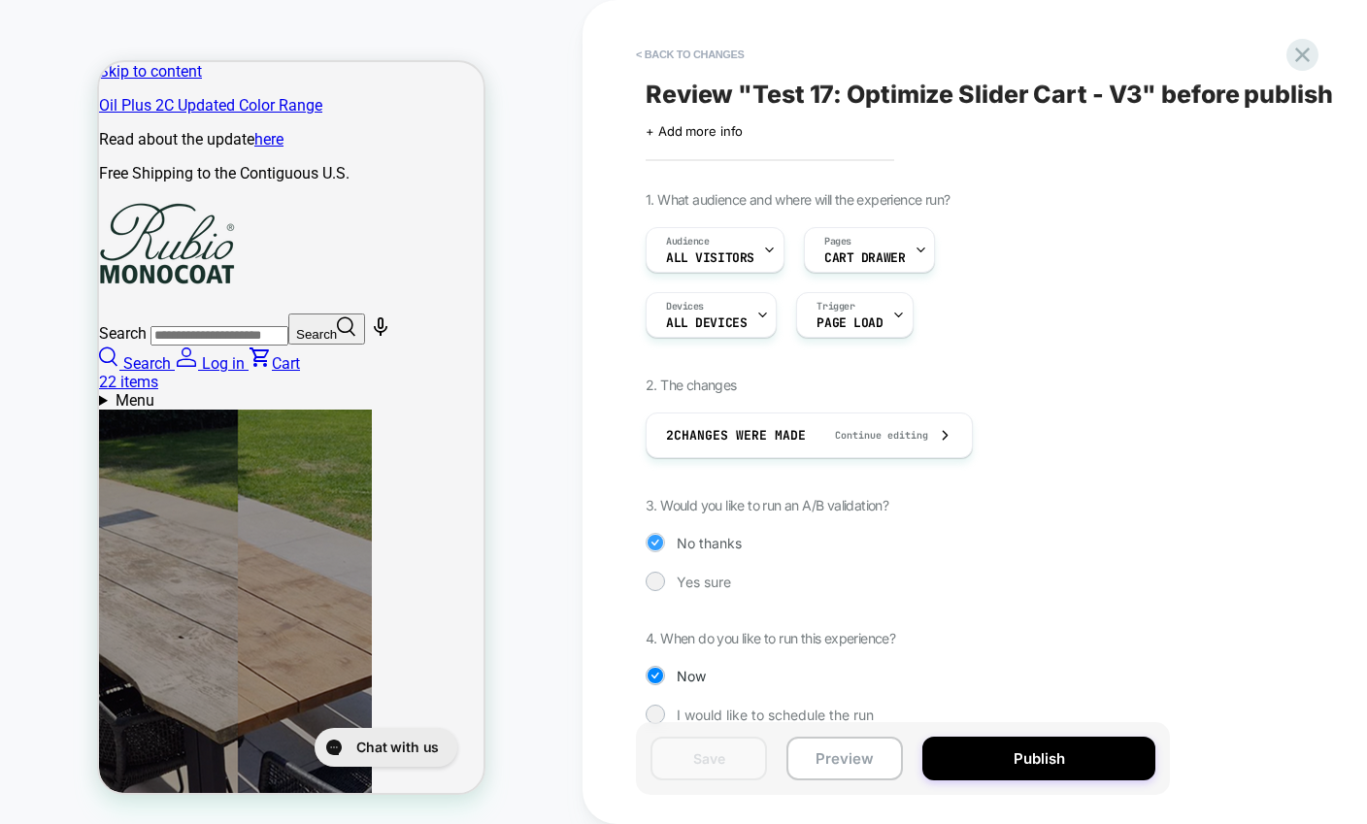
scroll to position [0, 691]
click at [675, 587] on div "Yes sure" at bounding box center [903, 581] width 515 height 19
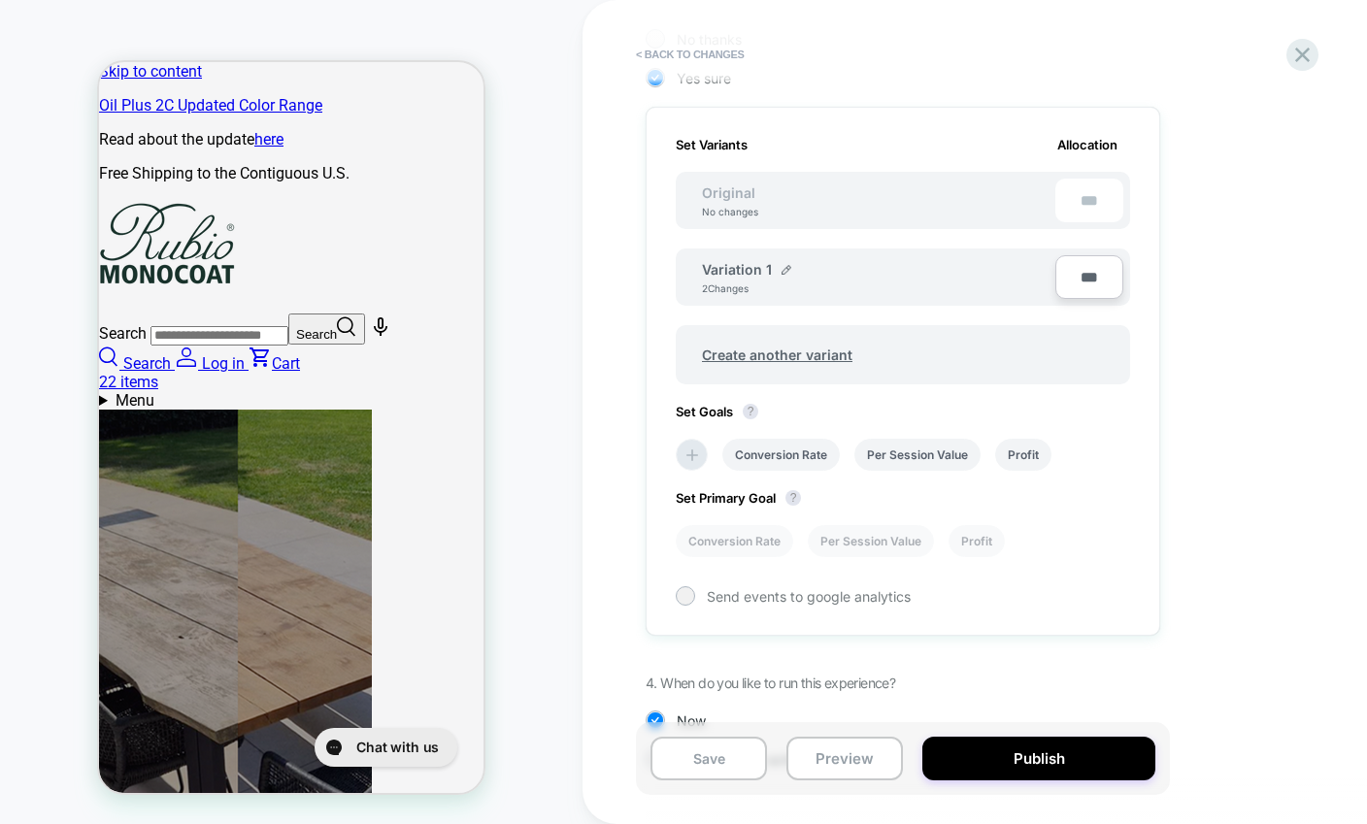
scroll to position [468, 0]
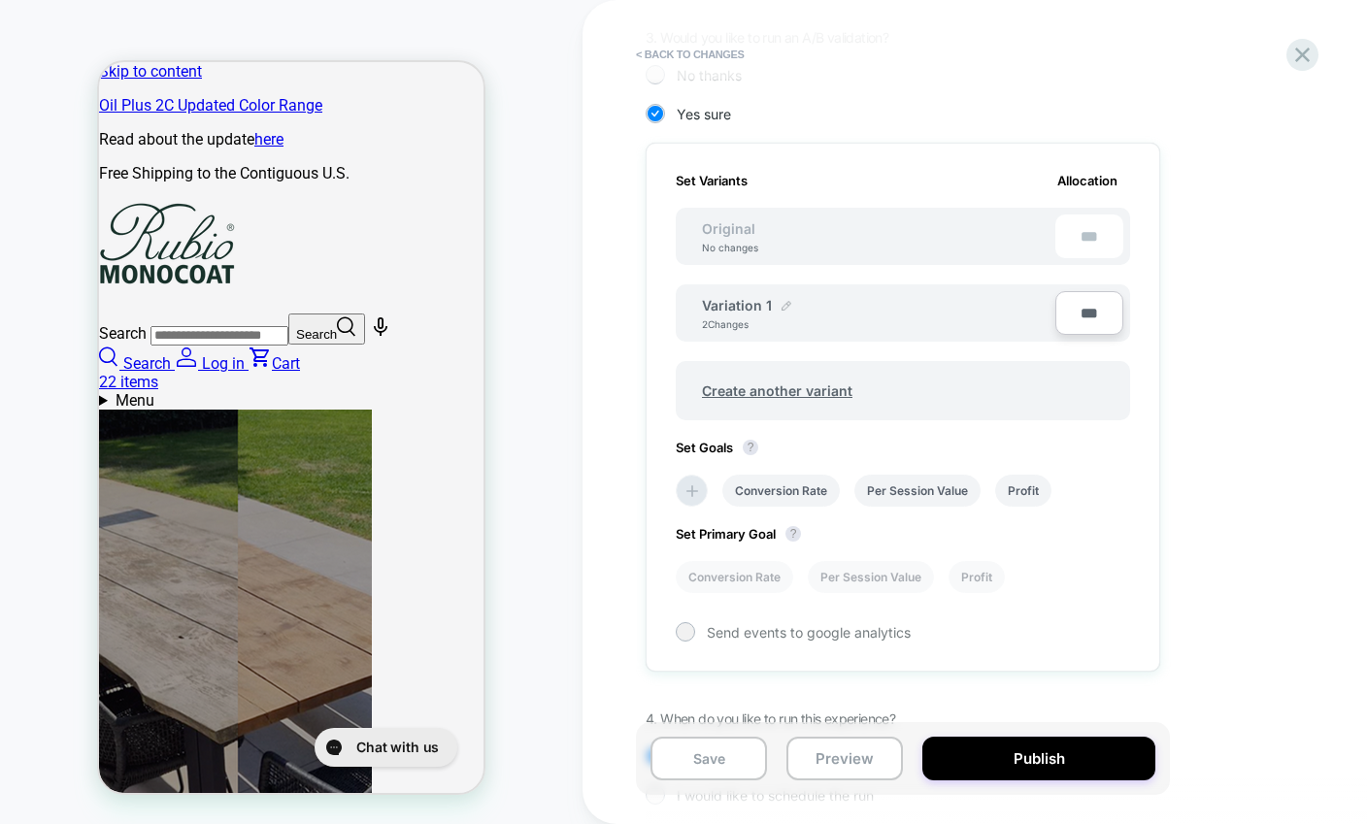
click at [783, 307] on img at bounding box center [787, 306] width 10 height 10
click at [791, 318] on input "**********" at bounding box center [772, 315] width 141 height 38
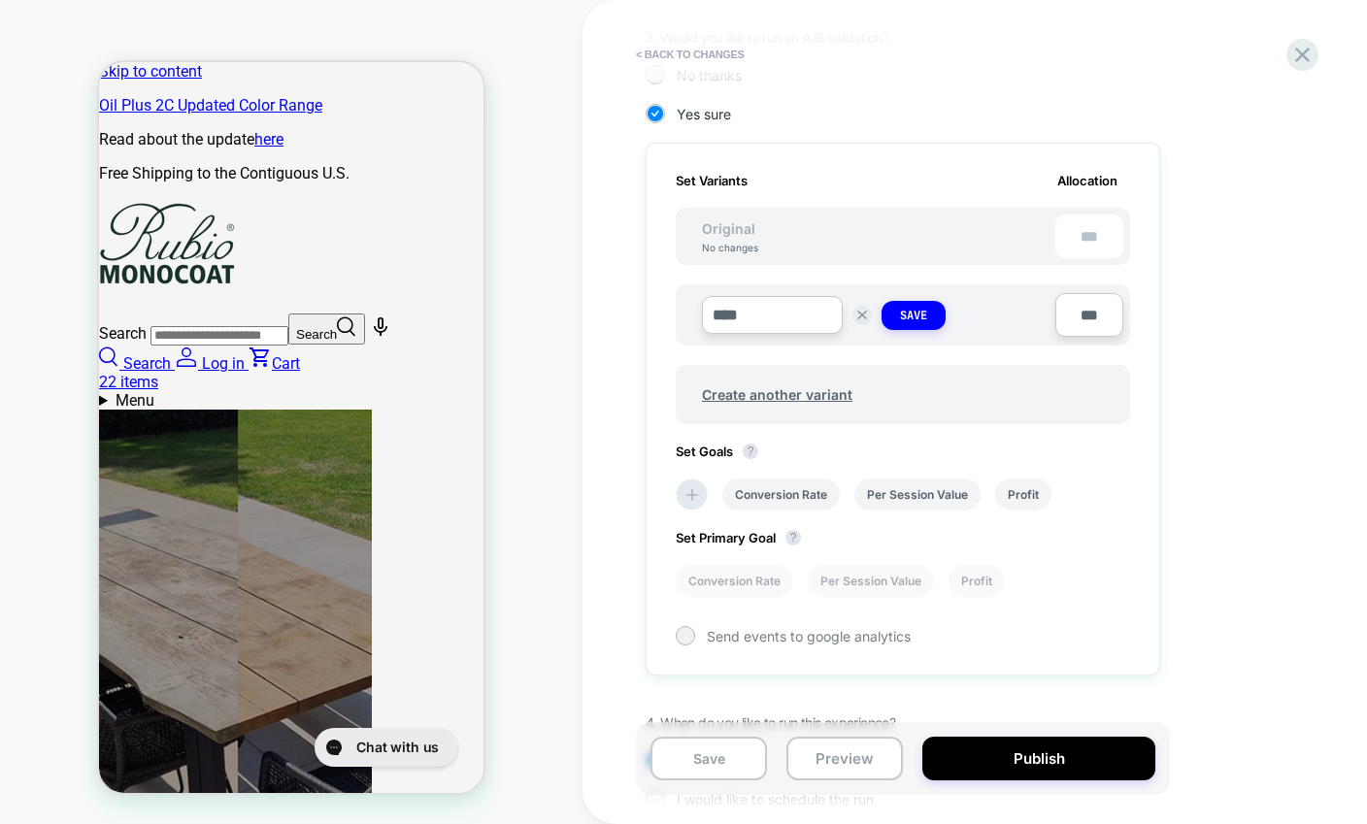
scroll to position [0, 0]
type input "*******"
click at [893, 324] on button "Save" at bounding box center [914, 315] width 64 height 29
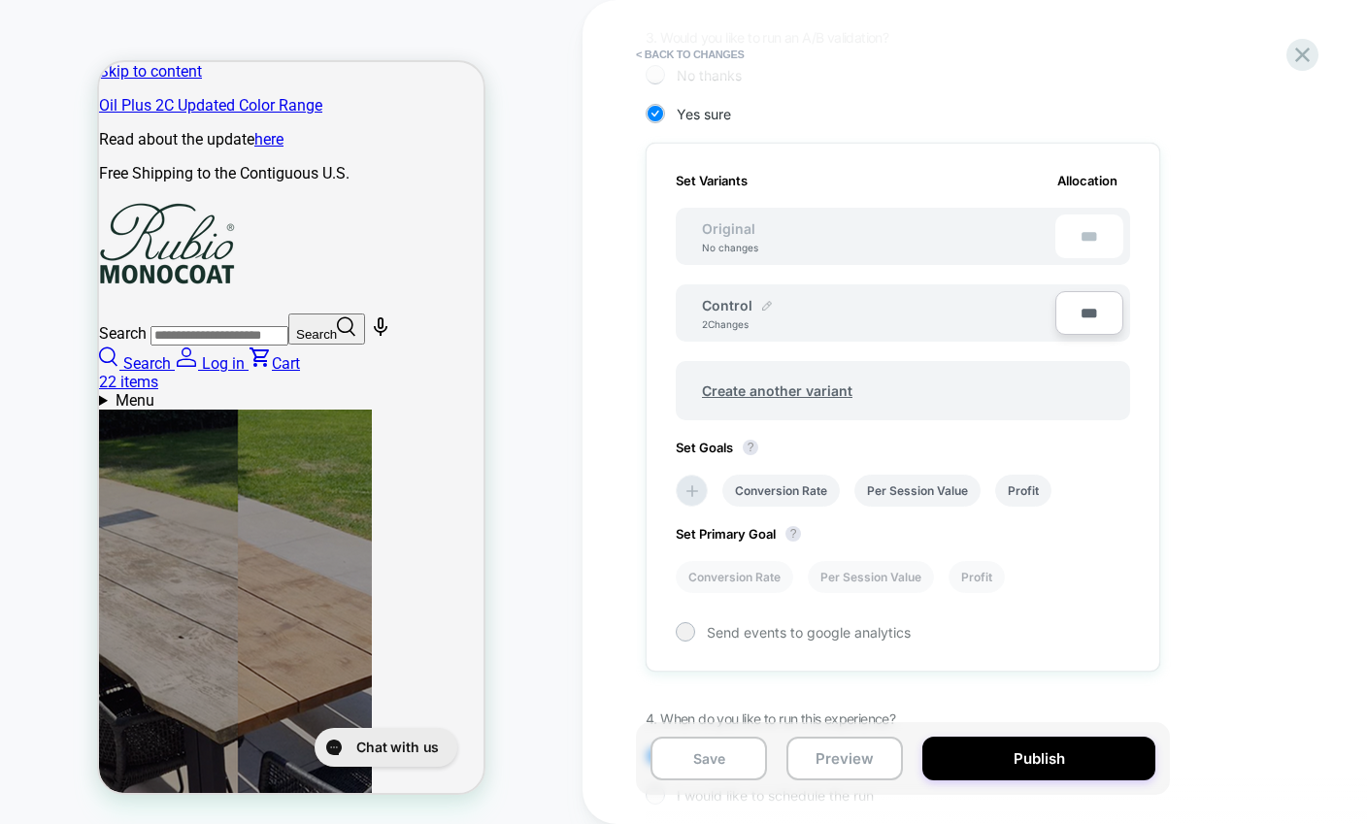
scroll to position [0, 346]
click at [727, 227] on span "Original" at bounding box center [729, 228] width 92 height 17
click at [768, 302] on img at bounding box center [767, 306] width 10 height 10
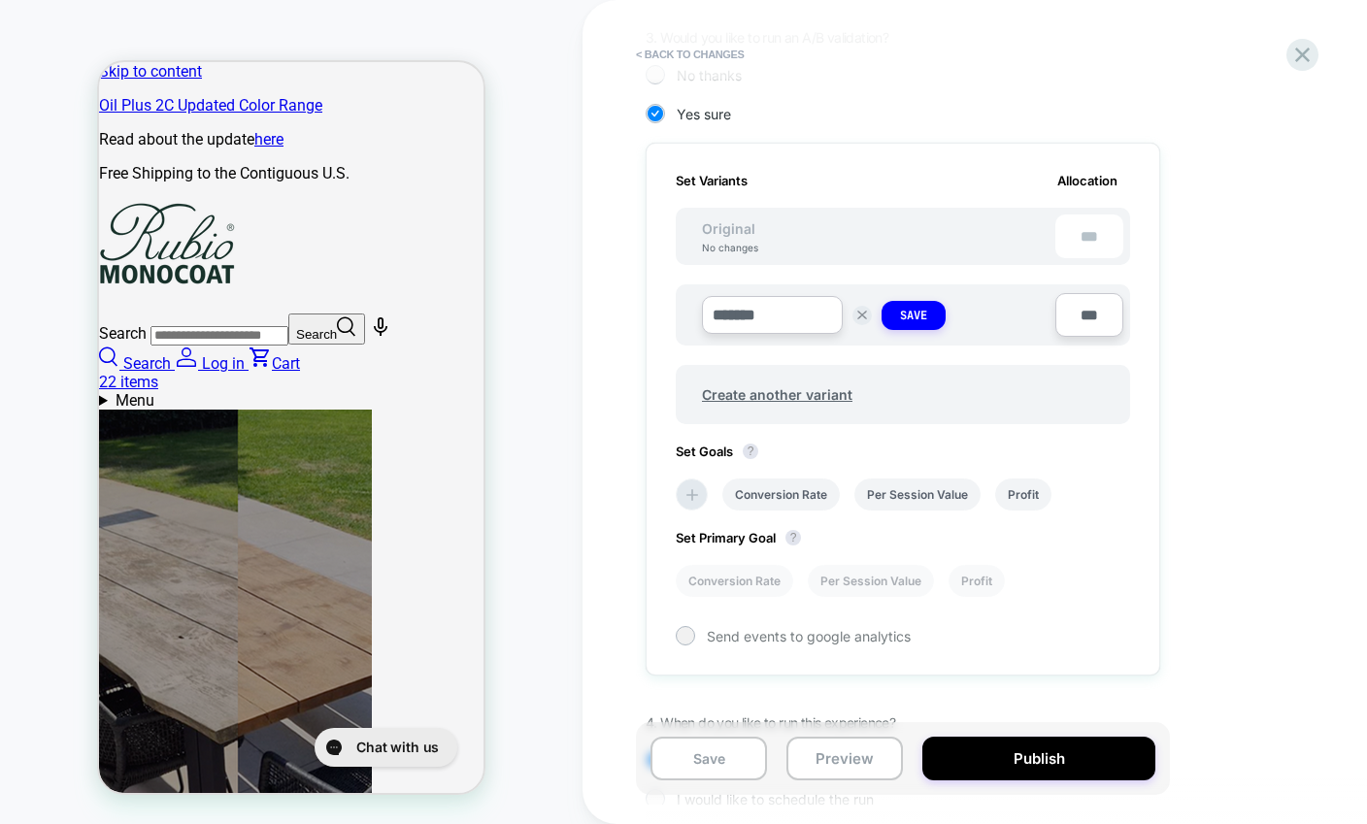
click at [767, 308] on input "*******" at bounding box center [772, 315] width 141 height 38
click at [902, 321] on strong "Save" at bounding box center [913, 316] width 27 height 16
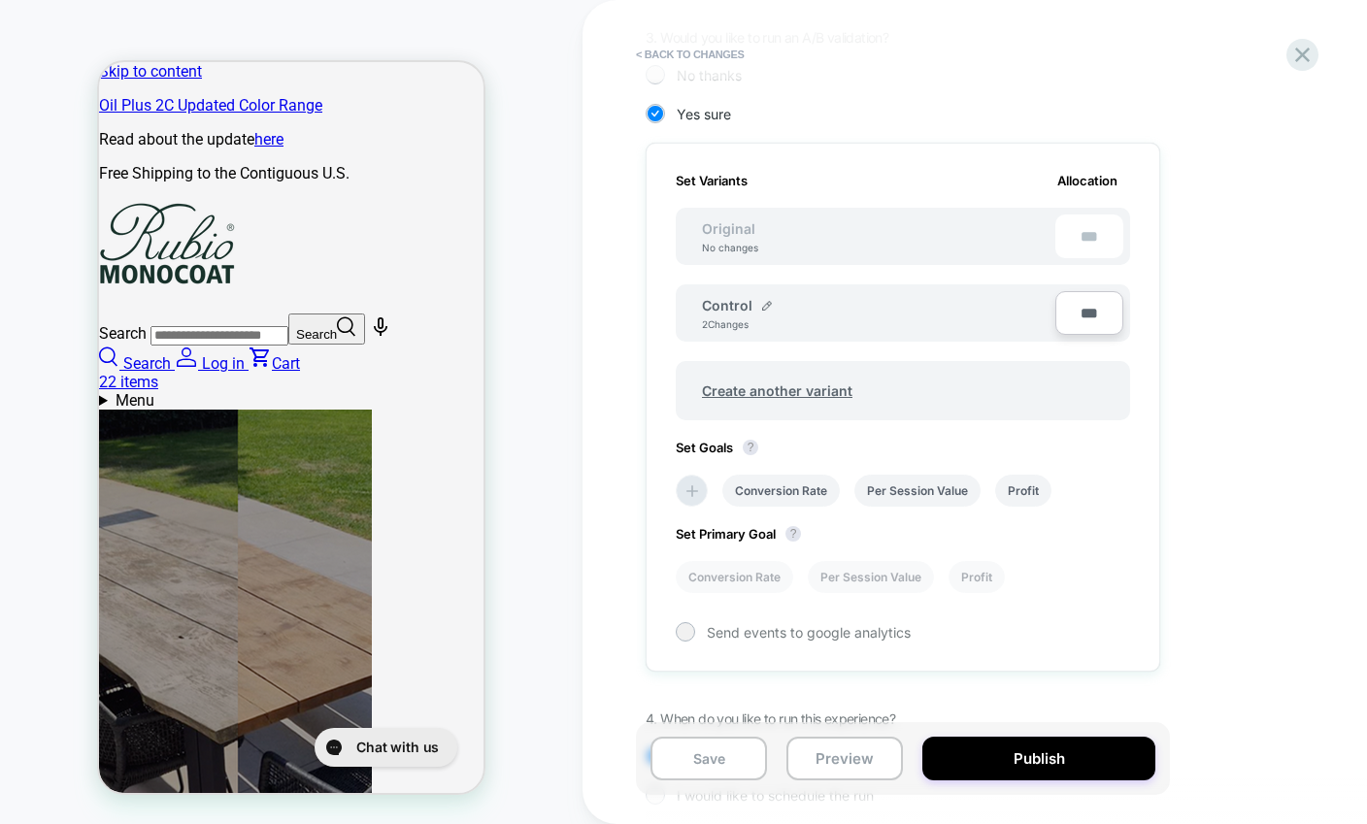
click at [1219, 428] on div "1. What audience and where will the experience run? Audience All Visitors Pages…" at bounding box center [1000, 278] width 709 height 1111
click at [916, 502] on li "Per Session Value" at bounding box center [917, 491] width 126 height 32
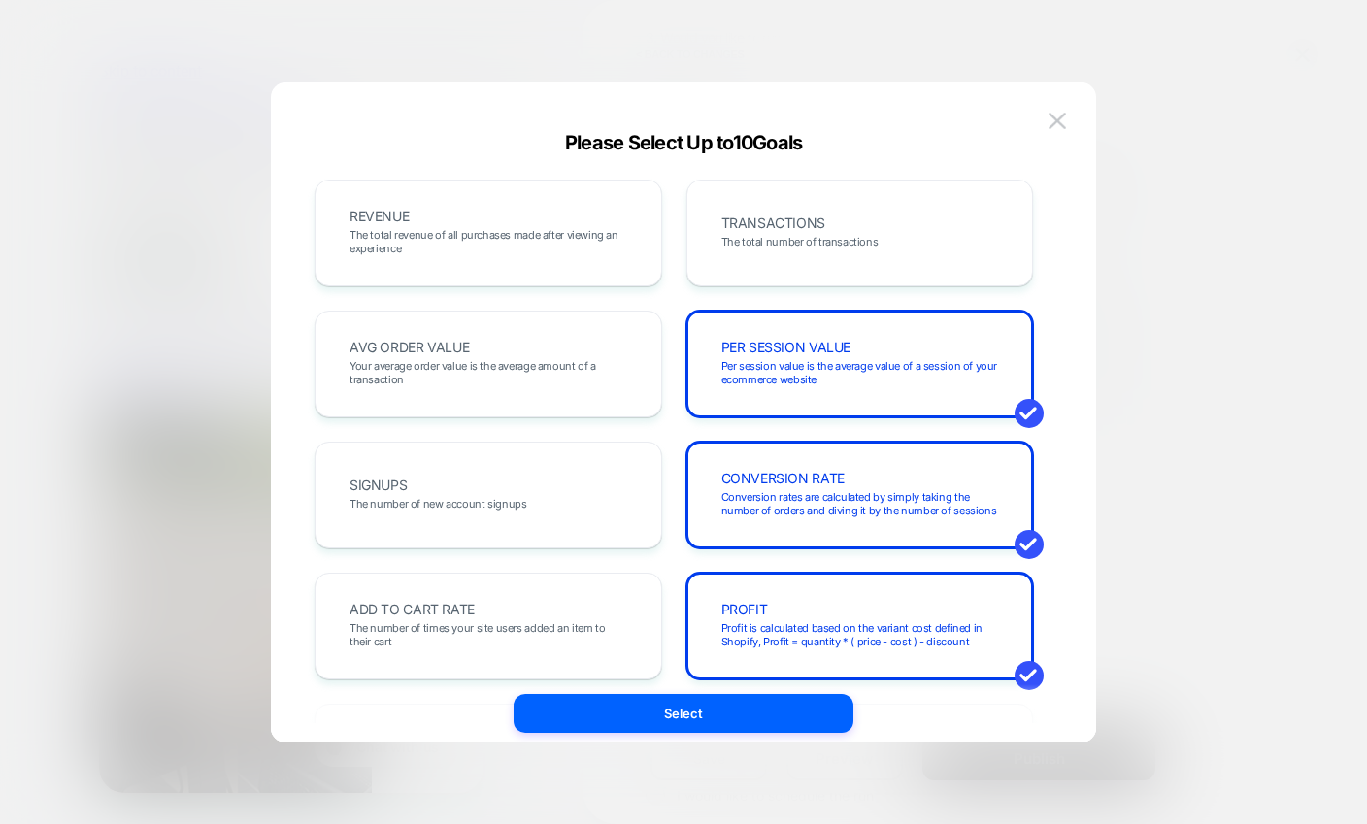
scroll to position [0, 0]
click at [1058, 113] on img at bounding box center [1057, 121] width 17 height 17
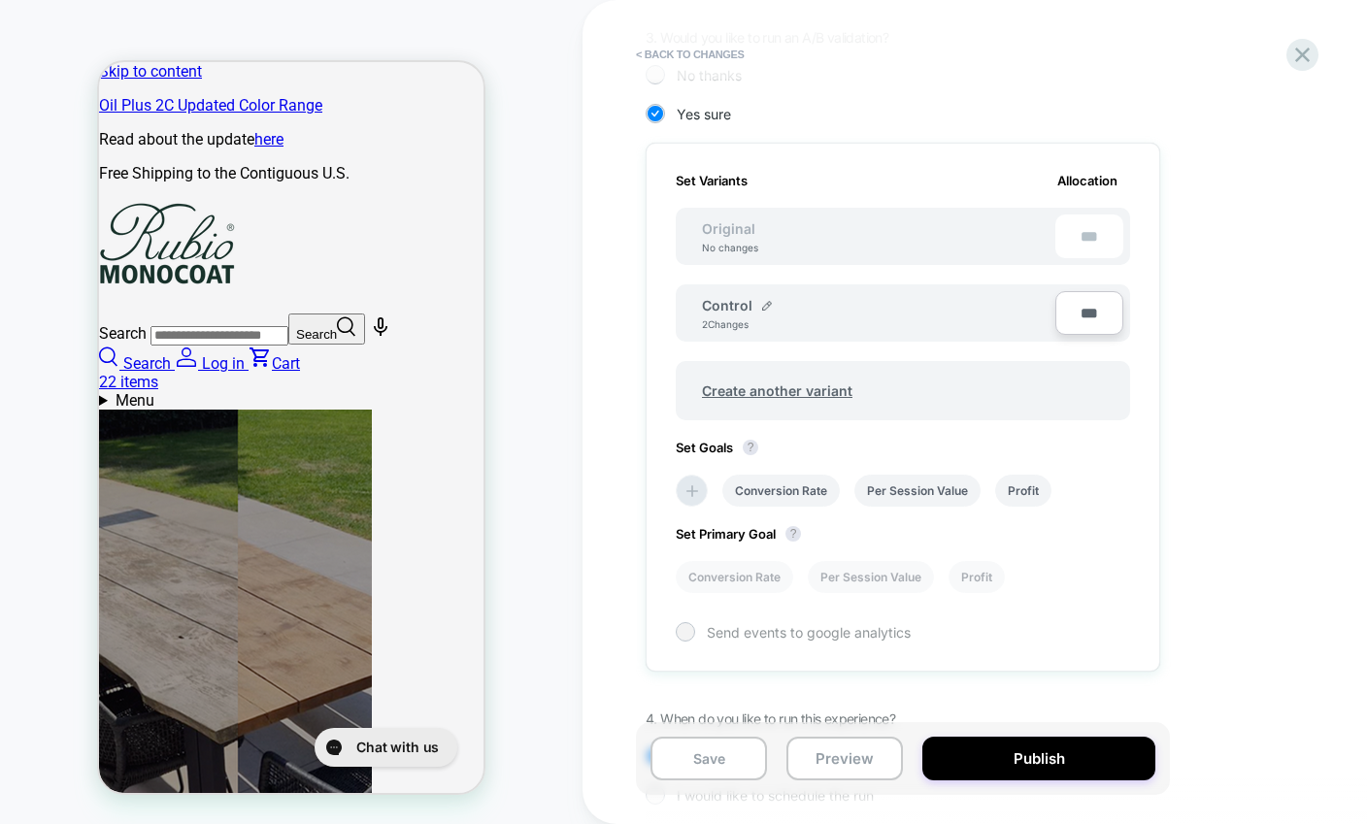
click at [847, 640] on span "Send events to google analytics" at bounding box center [809, 632] width 204 height 17
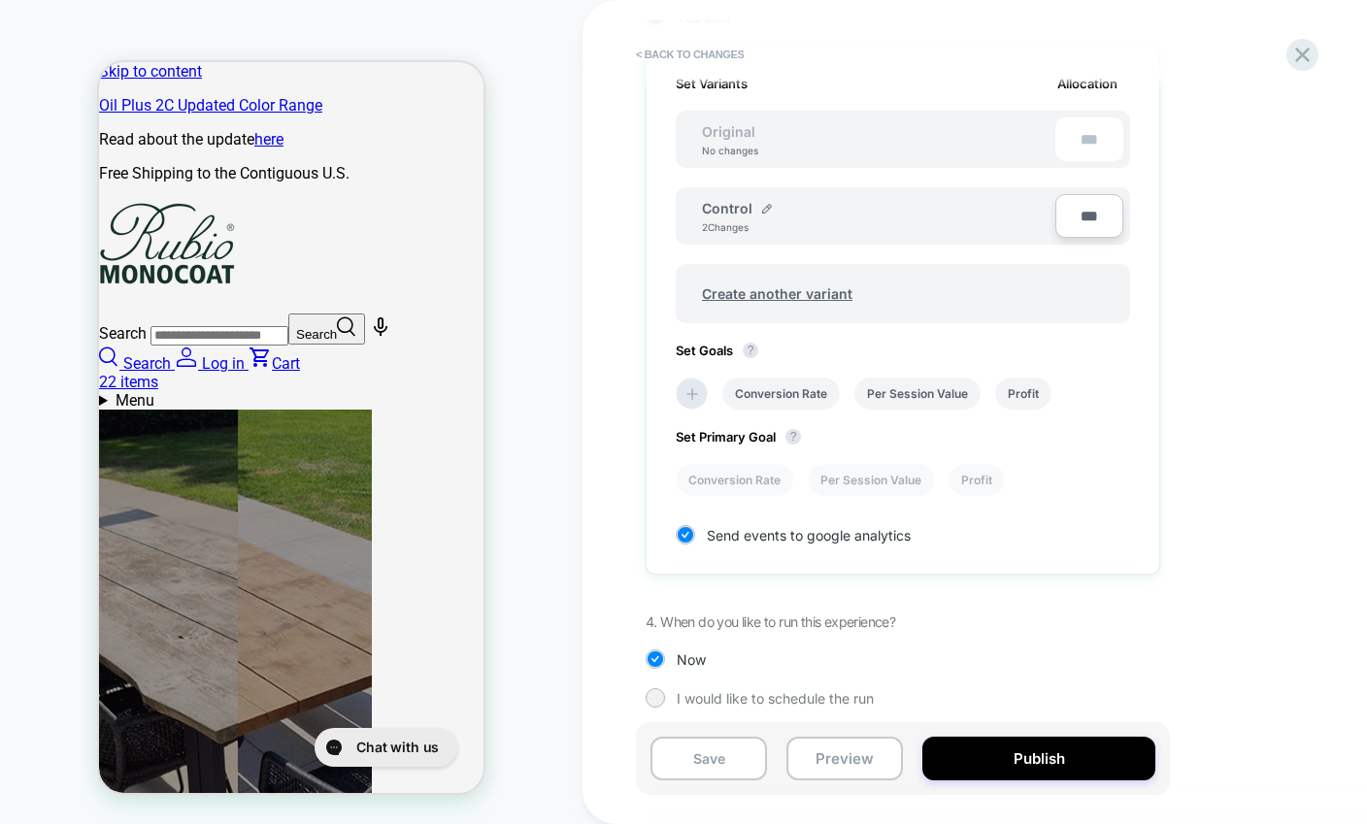
scroll to position [575, 0]
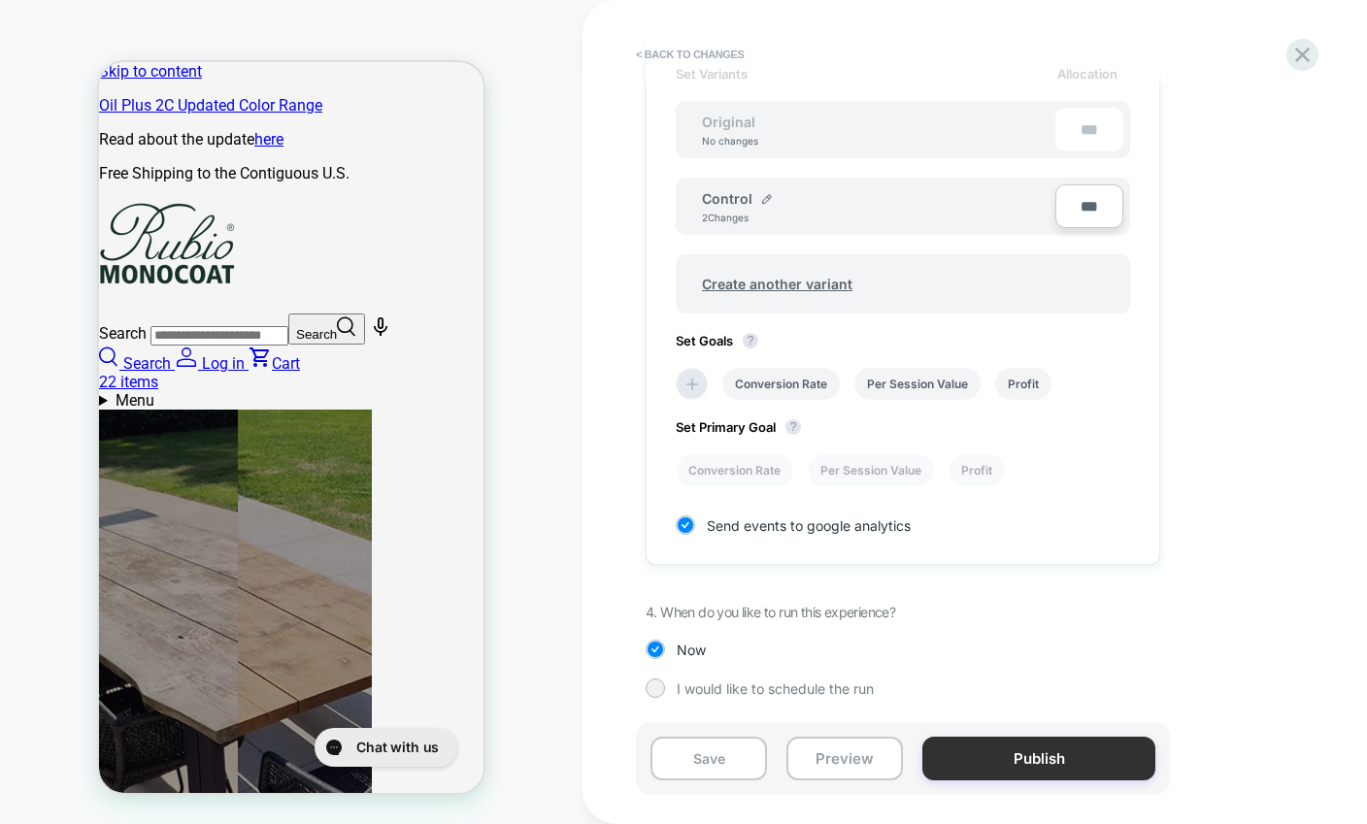
click at [1068, 746] on button "Publish" at bounding box center [1038, 759] width 233 height 44
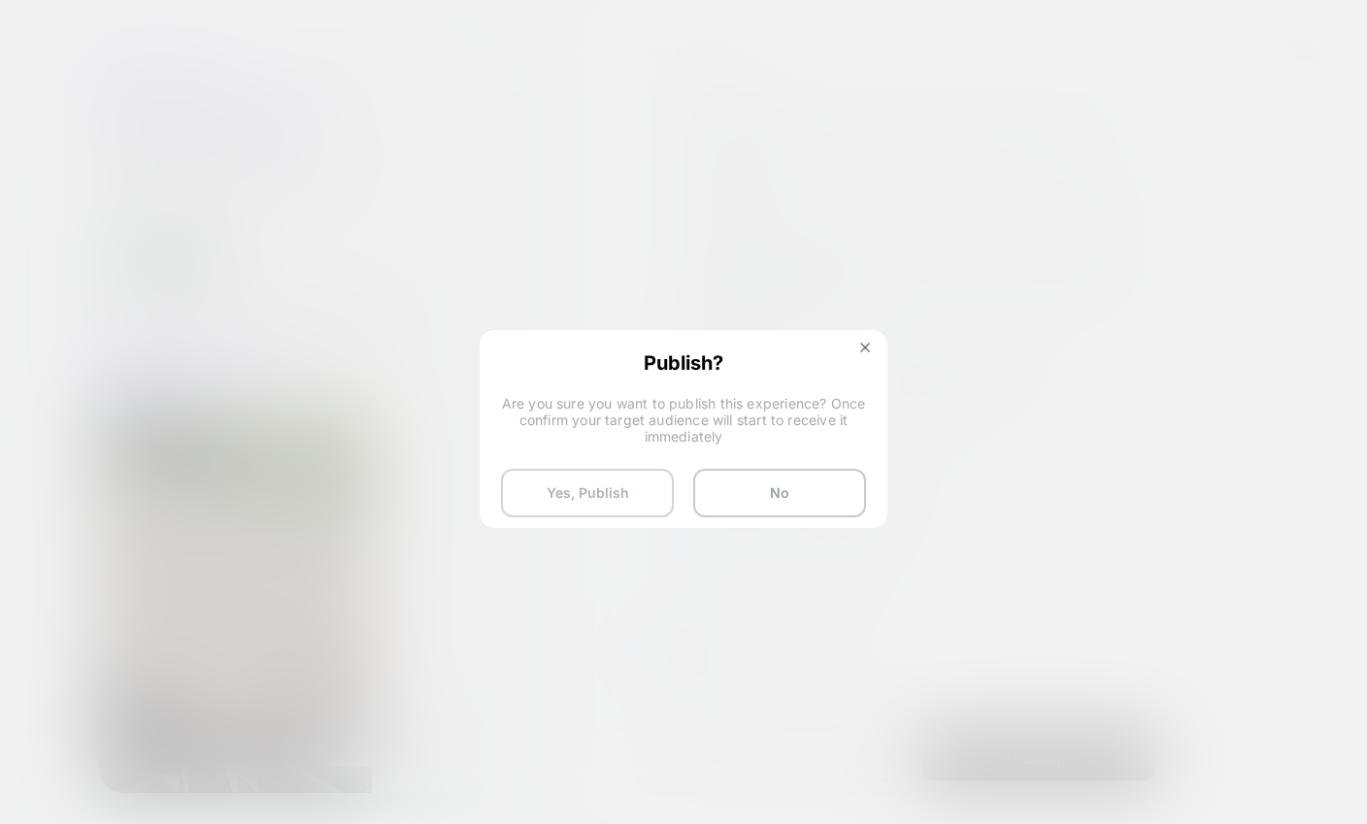
click at [604, 498] on button "Yes, Publish" at bounding box center [587, 493] width 173 height 49
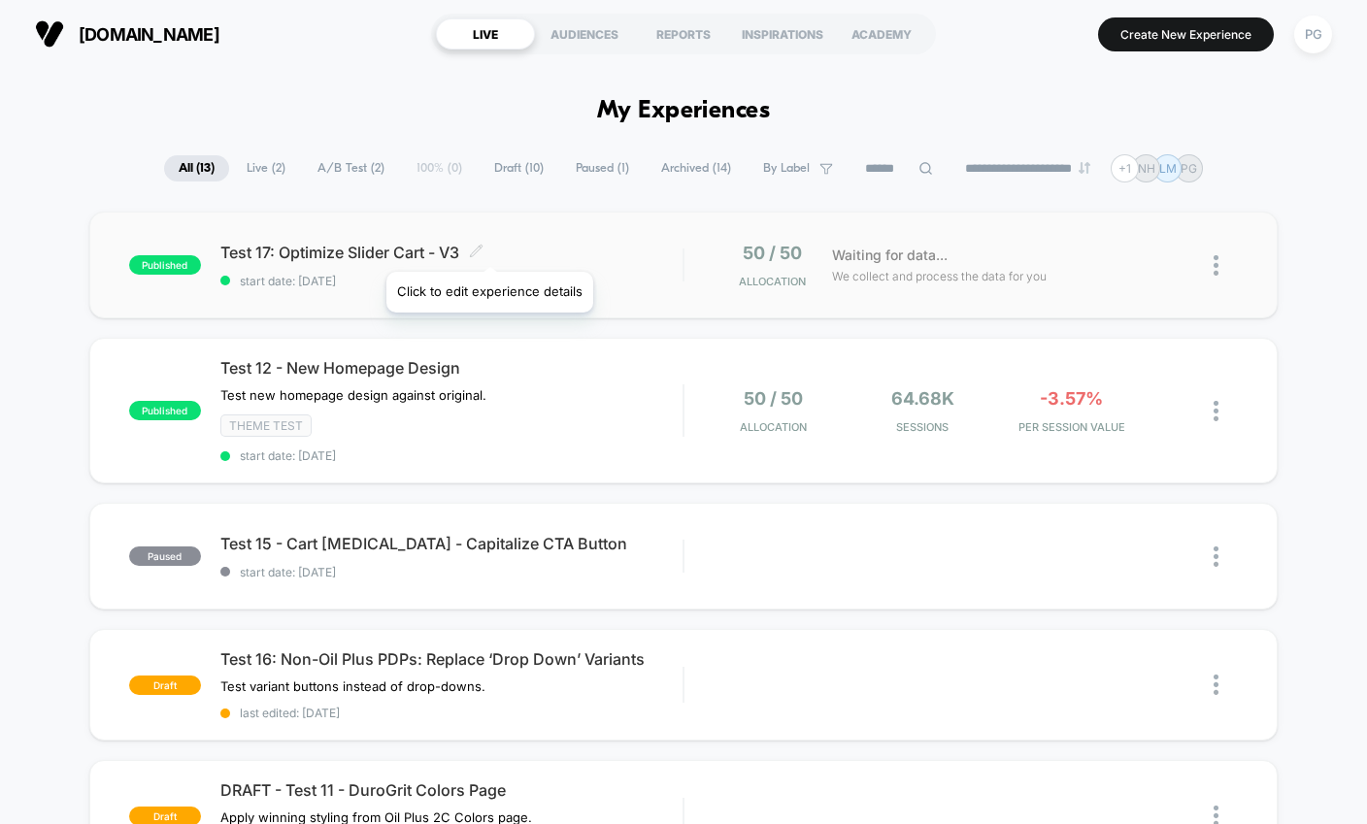
click at [483, 248] on icon at bounding box center [476, 251] width 15 height 15
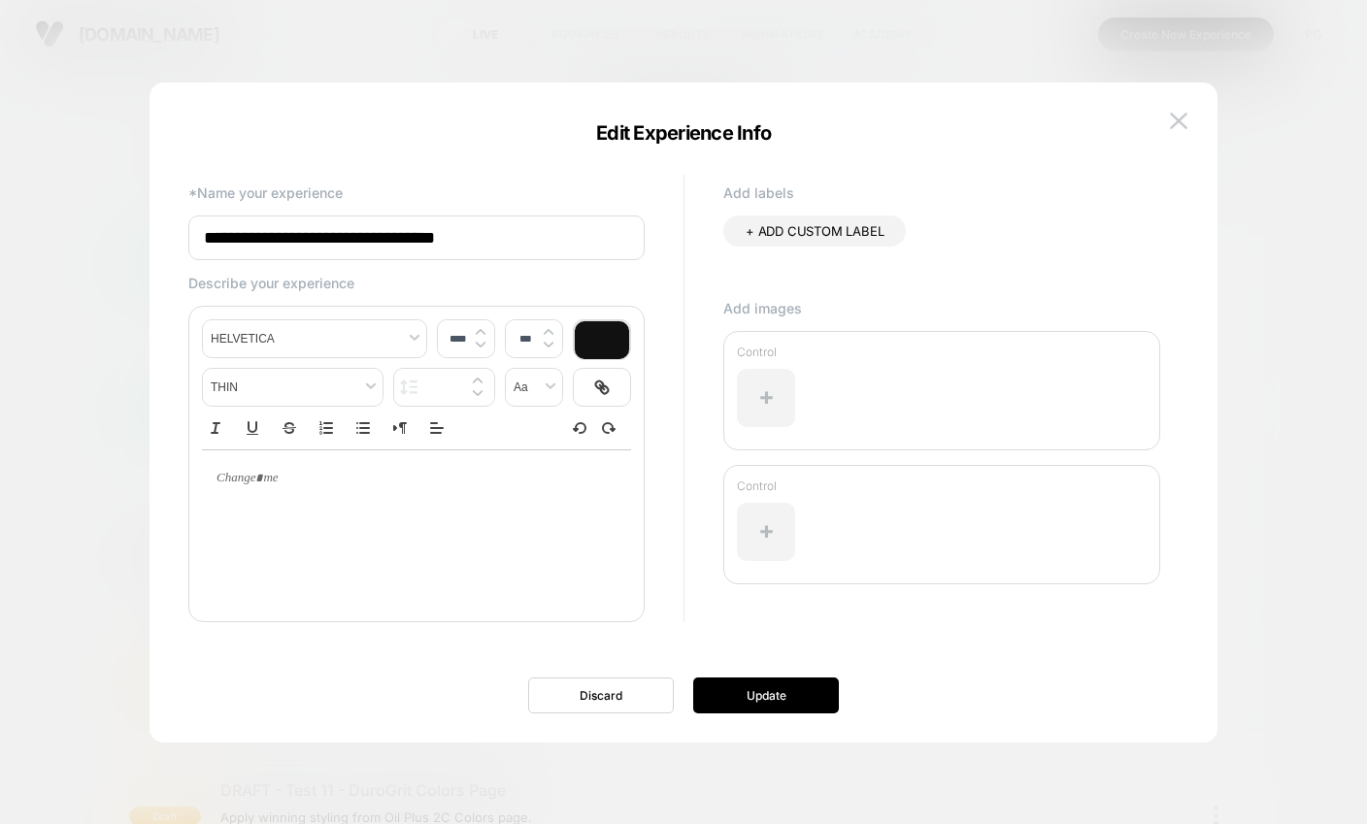
click at [274, 241] on input "**********" at bounding box center [416, 238] width 456 height 45
type input "**********"
type input "****"
click at [281, 474] on p at bounding box center [409, 478] width 376 height 17
click at [253, 481] on p "**********" at bounding box center [409, 478] width 376 height 17
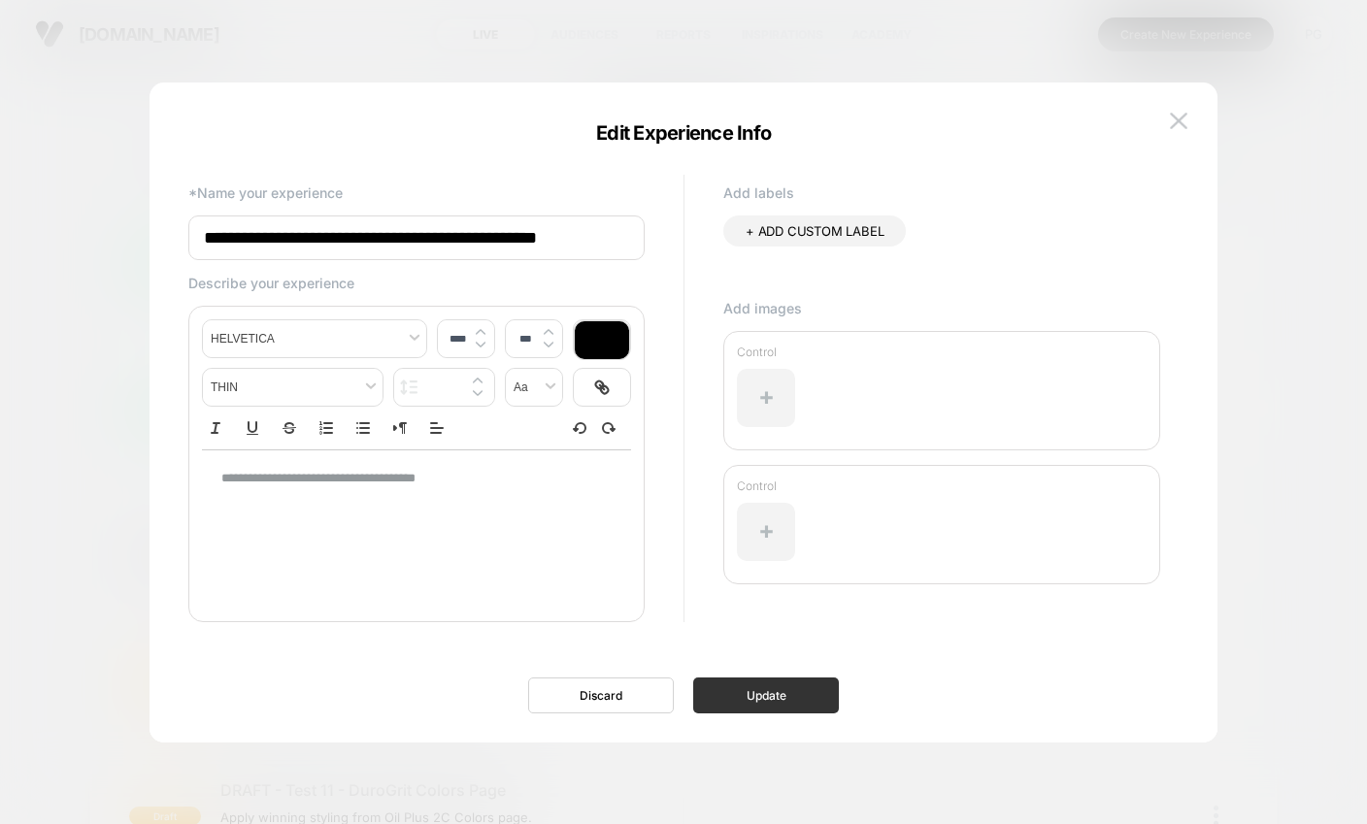
click at [788, 685] on button "Update" at bounding box center [766, 696] width 146 height 36
